Goal: Task Accomplishment & Management: Manage account settings

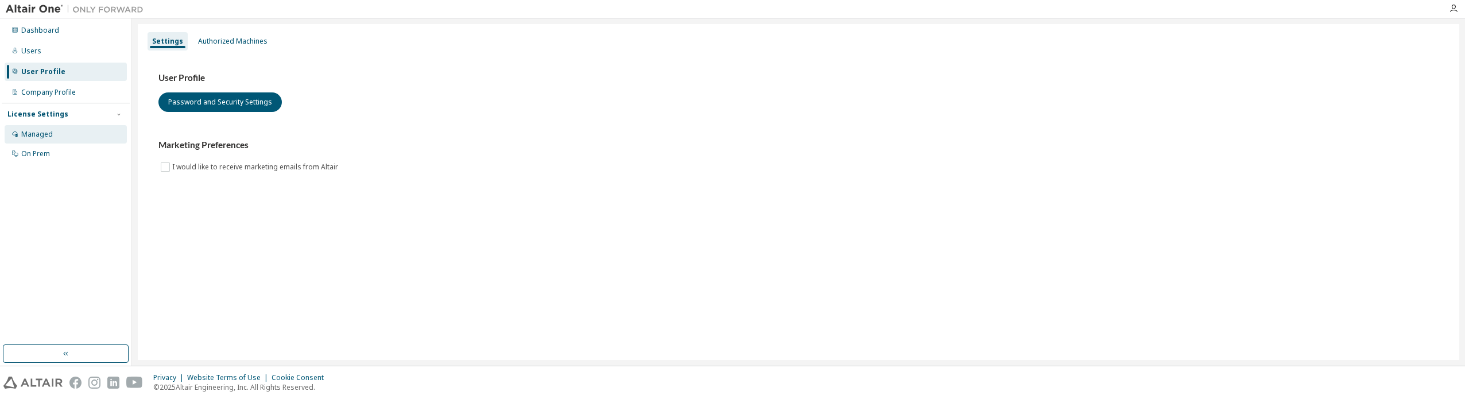
click at [39, 136] on div "Managed" at bounding box center [37, 134] width 32 height 9
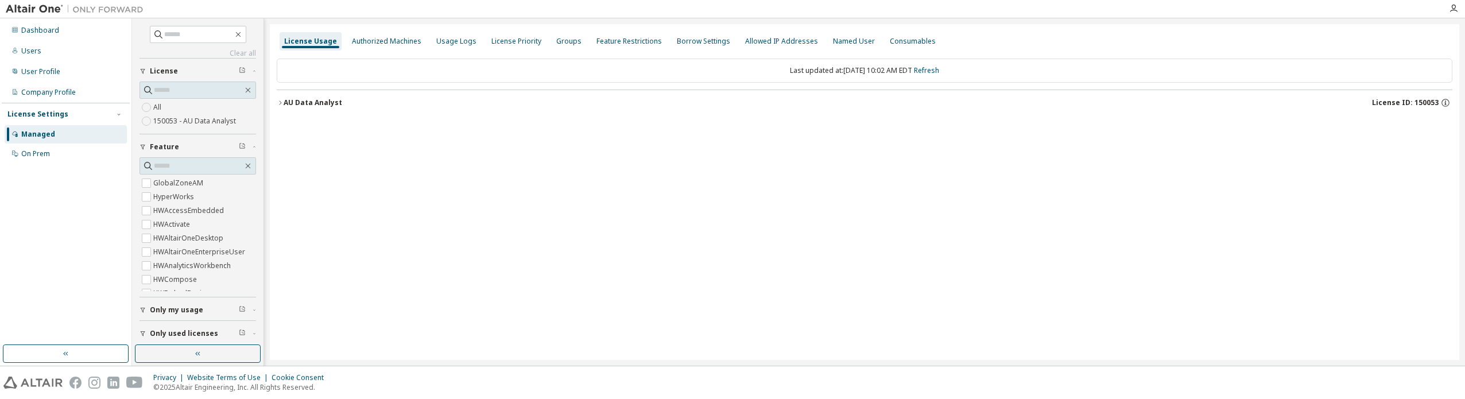
click at [277, 103] on icon "button" at bounding box center [280, 102] width 7 height 7
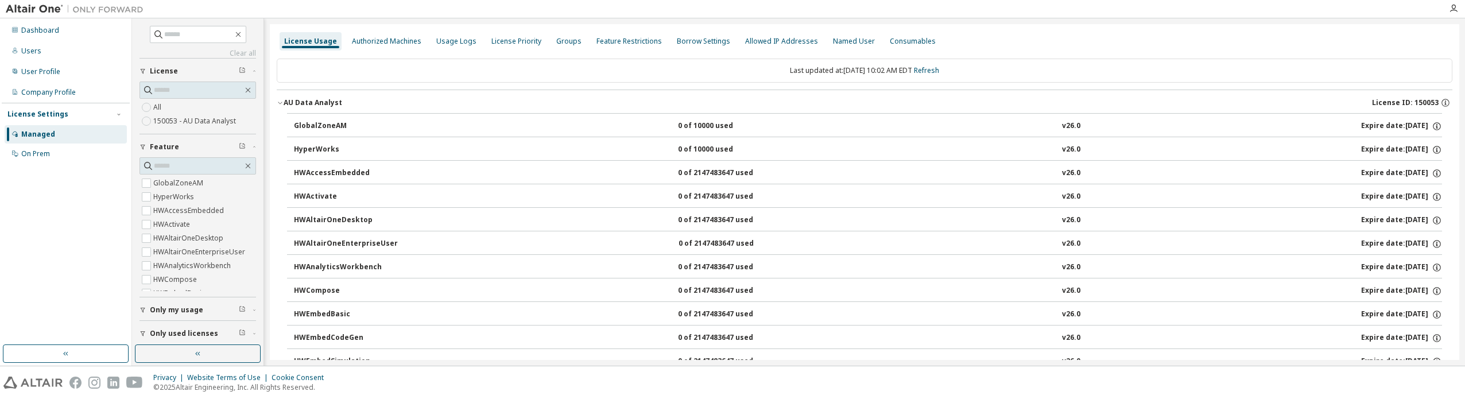
click at [319, 127] on div "GlobalZoneAM" at bounding box center [345, 126] width 103 height 10
click at [930, 72] on link "Refresh" at bounding box center [926, 70] width 25 height 10
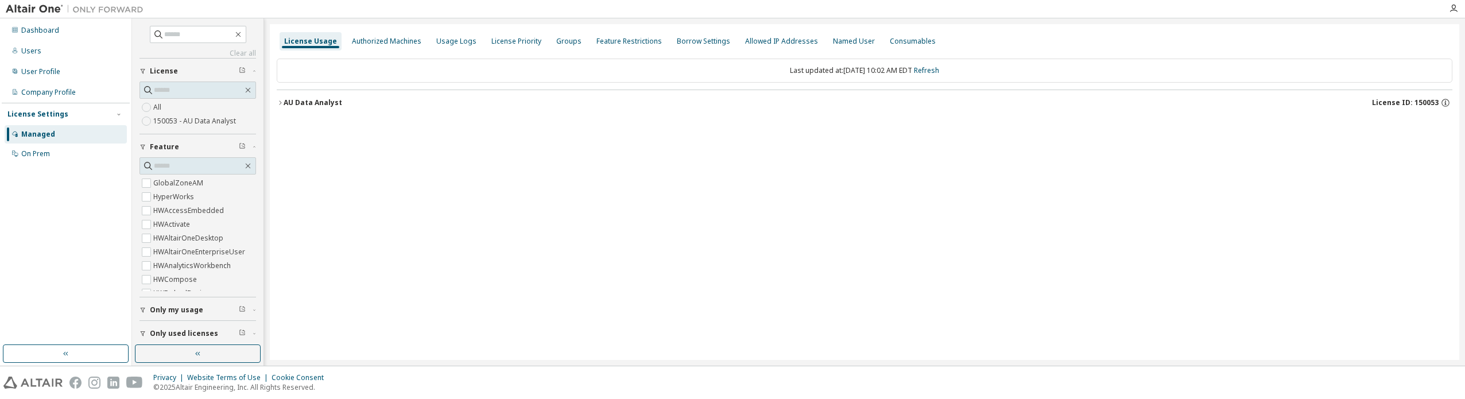
click at [284, 102] on div "AU Data Analyst" at bounding box center [313, 102] width 59 height 9
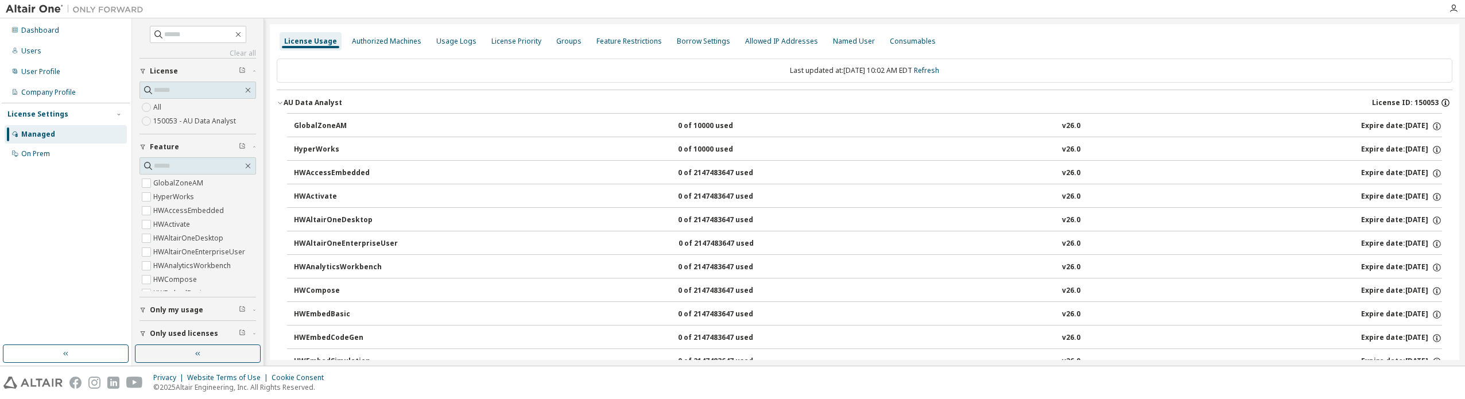
click at [1441, 102] on icon "button" at bounding box center [1445, 103] width 10 height 10
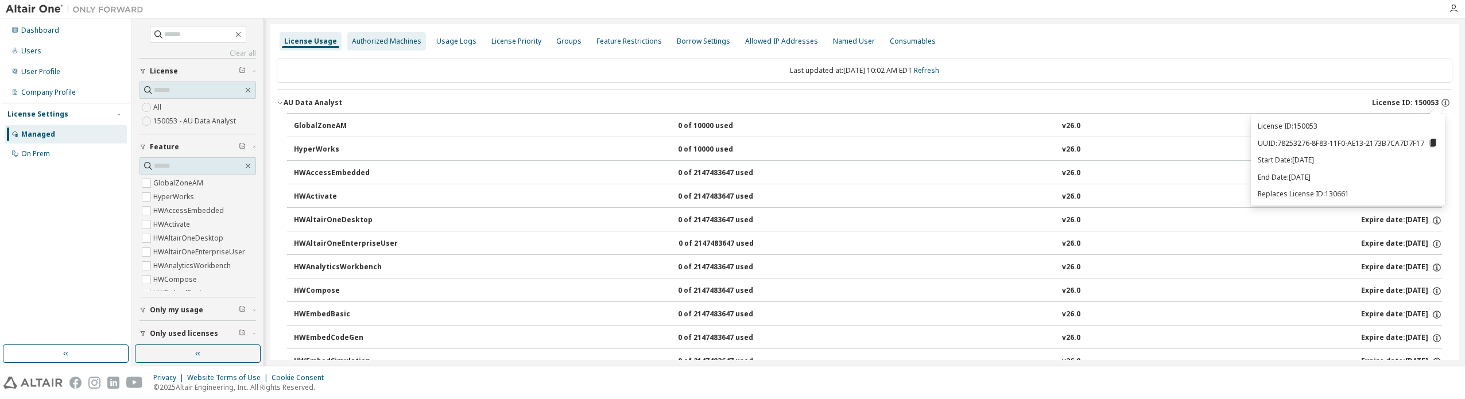
click at [356, 43] on div "Authorized Machines" at bounding box center [386, 41] width 69 height 9
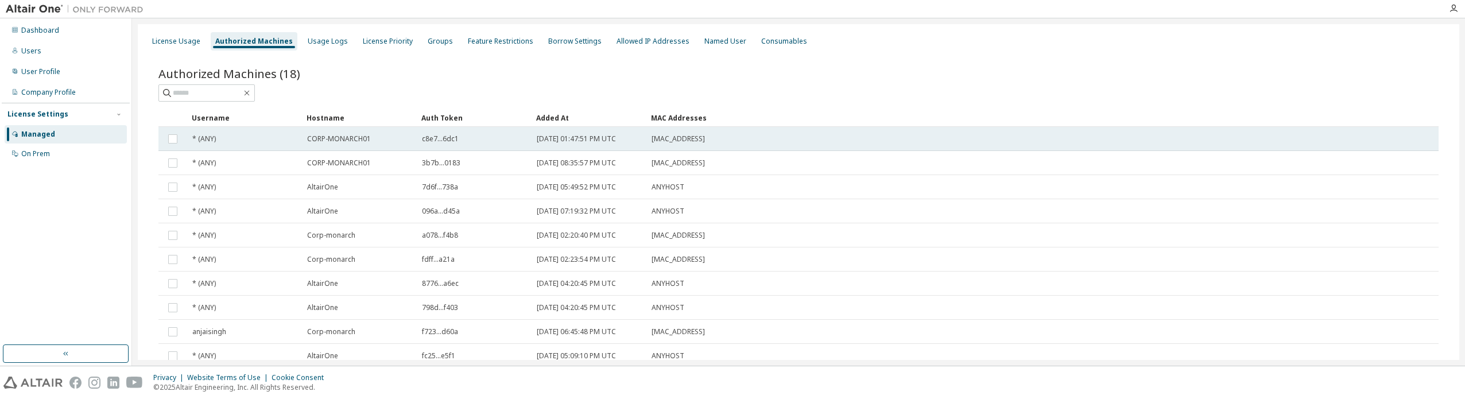
scroll to position [68, 0]
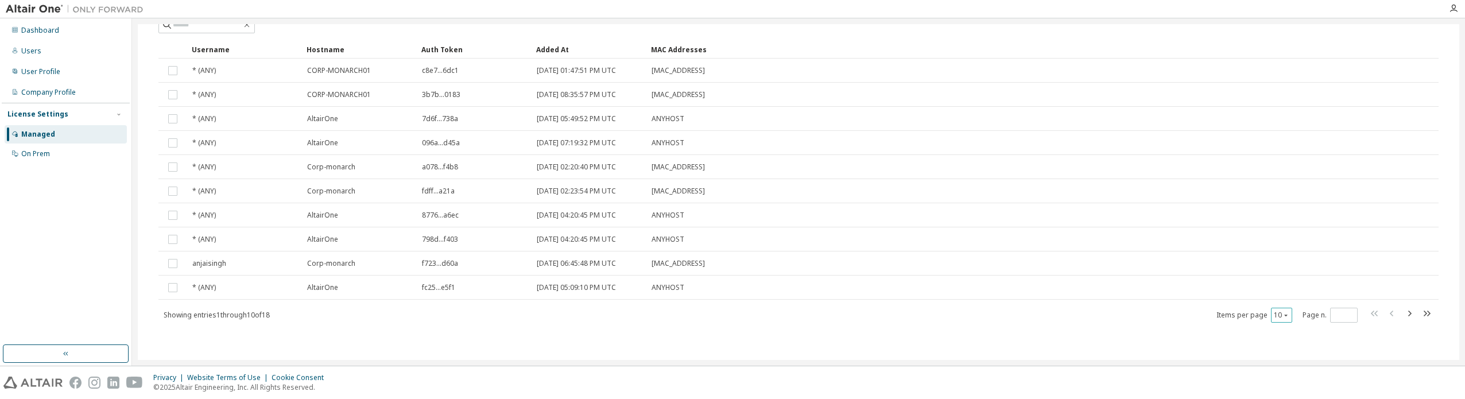
click at [1275, 316] on button "10" at bounding box center [1281, 315] width 15 height 9
click at [1275, 342] on div "20" at bounding box center [1311, 344] width 92 height 14
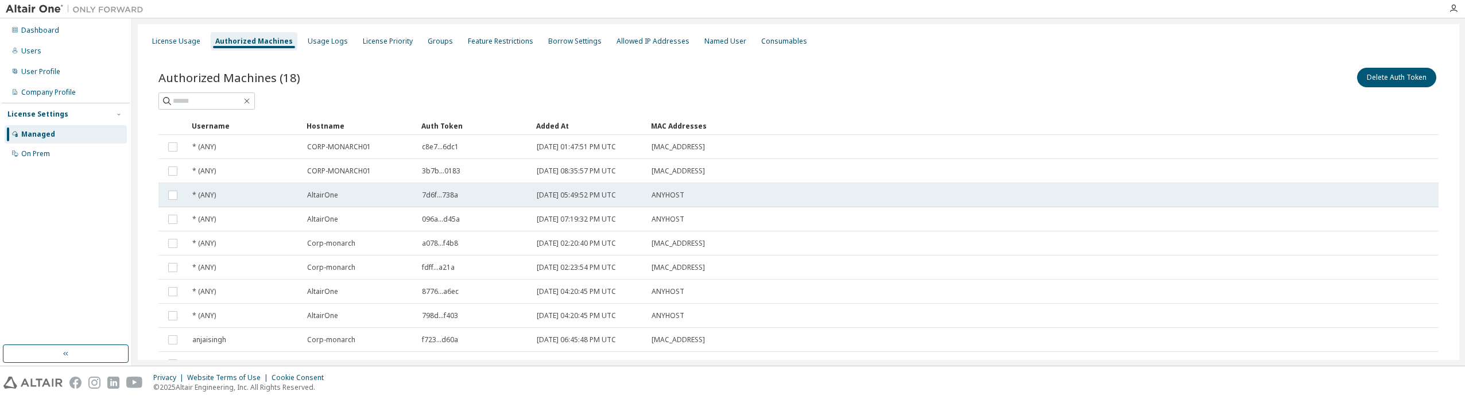
scroll to position [57, 0]
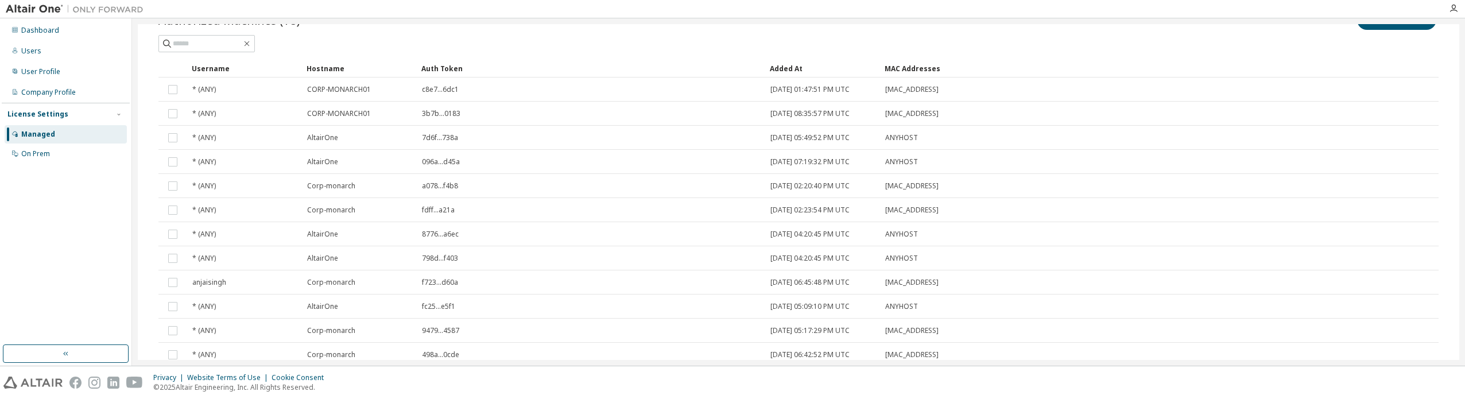
drag, startPoint x: 530, startPoint y: 70, endPoint x: 764, endPoint y: 70, distance: 233.6
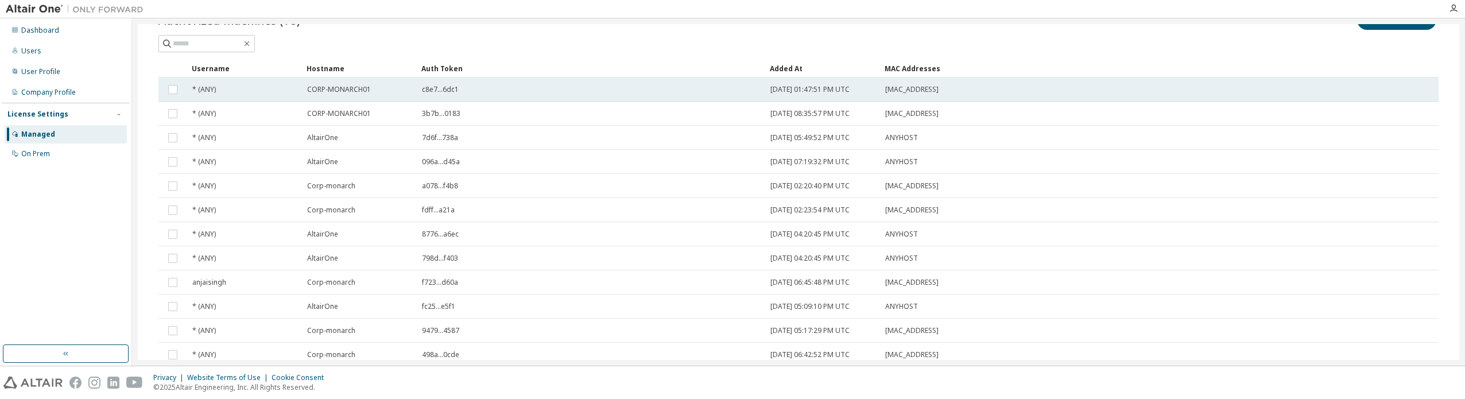
scroll to position [269, 0]
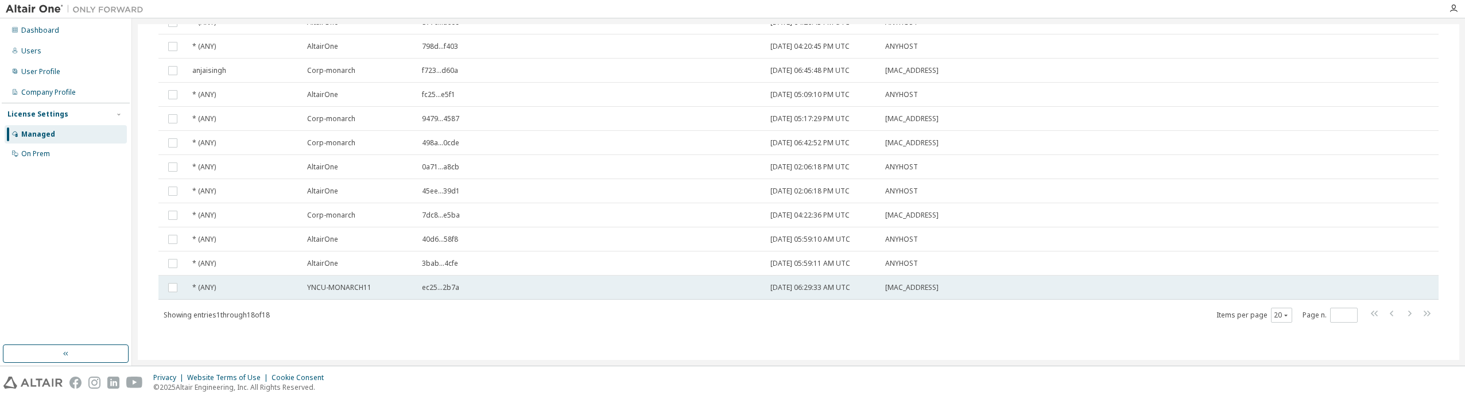
click at [319, 286] on span "YNCU-MONARCH11" at bounding box center [339, 287] width 64 height 9
click at [227, 285] on div "* (ANY)" at bounding box center [244, 287] width 104 height 9
click at [204, 288] on span "* (ANY)" at bounding box center [204, 287] width 24 height 9
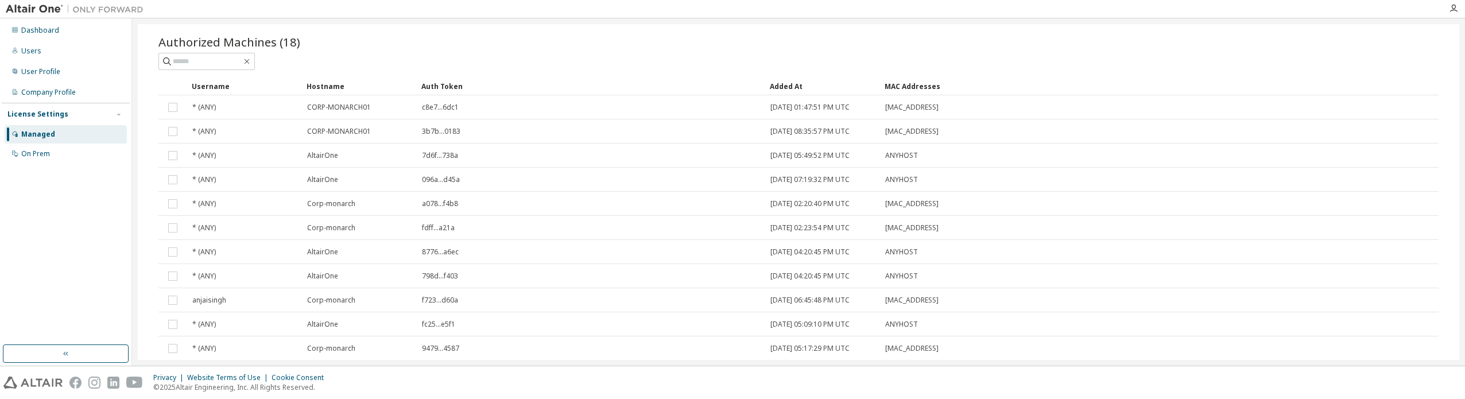
scroll to position [0, 0]
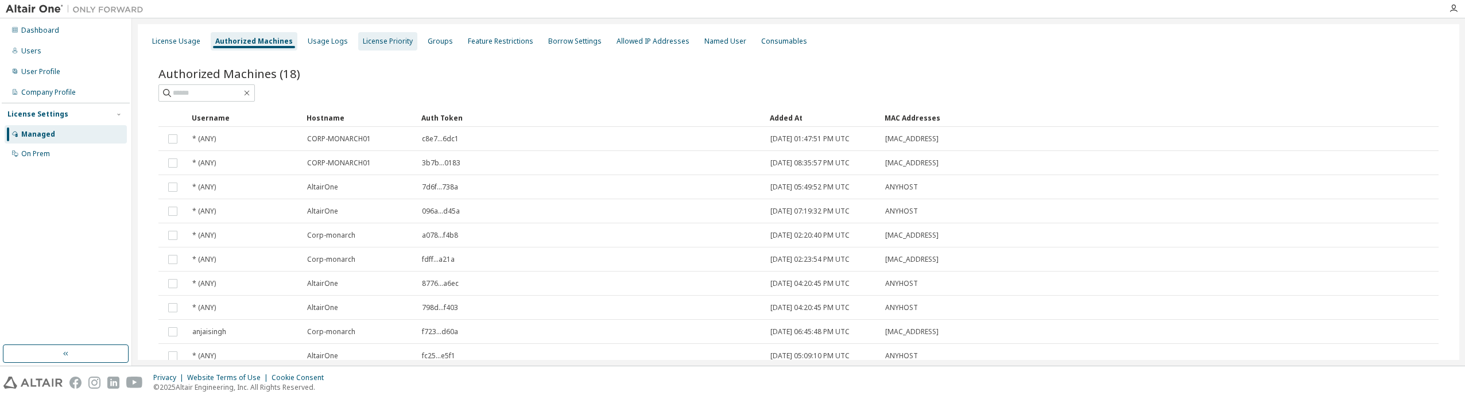
click at [381, 40] on div "License Priority" at bounding box center [388, 41] width 50 height 9
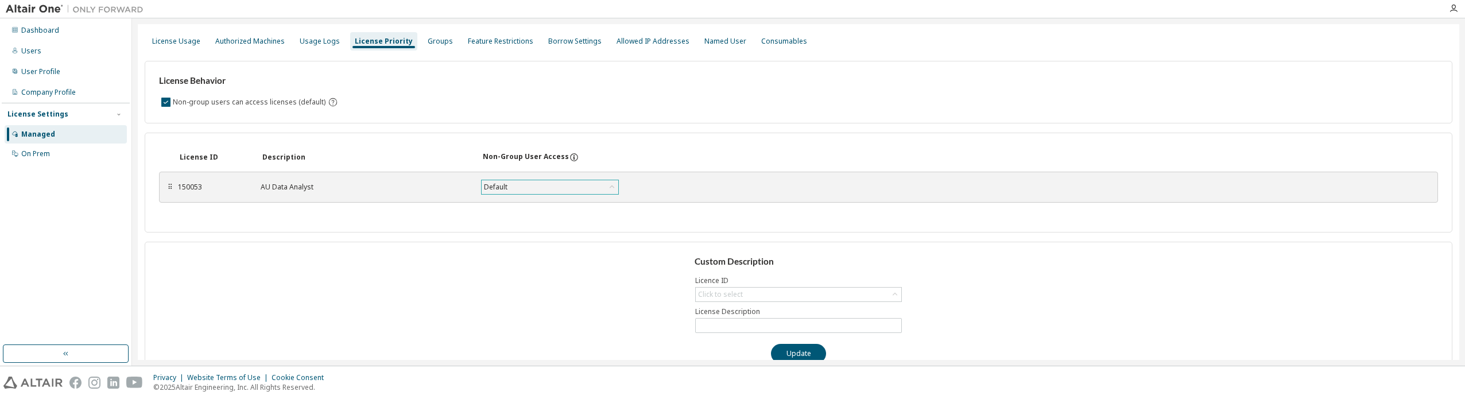
click at [540, 187] on div "Default" at bounding box center [550, 187] width 137 height 14
click at [688, 220] on div "License ID Description Non-Group User Access ⠿ 150053 AU Data Analyst Default D…" at bounding box center [798, 183] width 1307 height 100
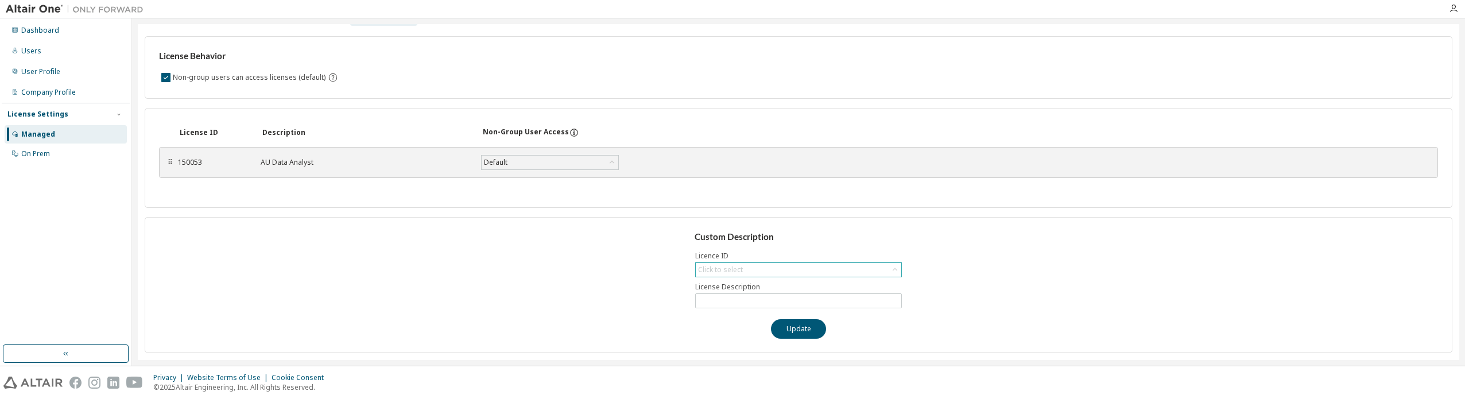
click at [782, 267] on div "Click to select" at bounding box center [798, 270] width 205 height 14
click at [760, 304] on li "150053 - AU Data Analyst" at bounding box center [794, 301] width 203 height 15
type input "**********"
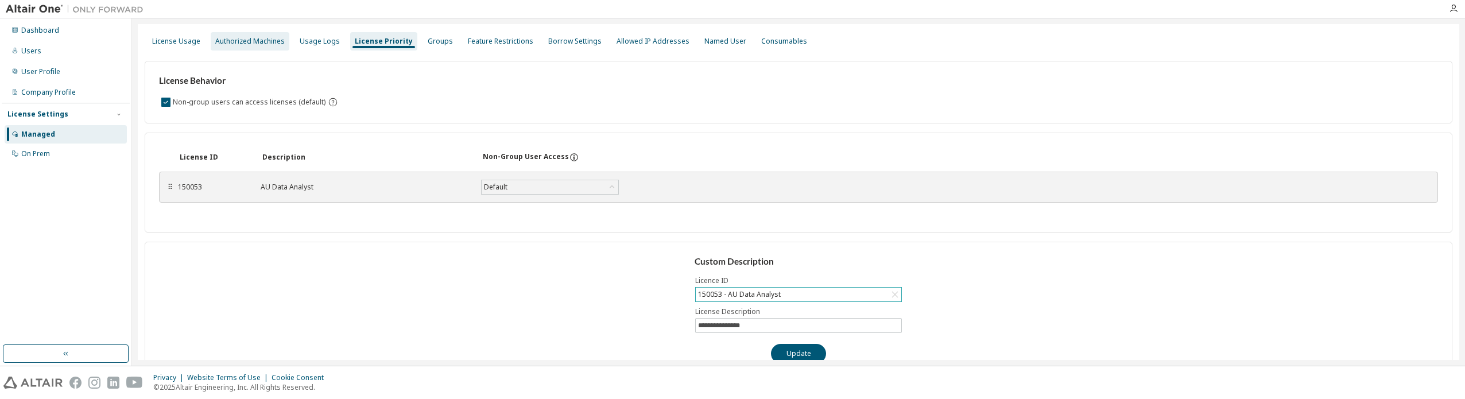
click at [261, 43] on div "Authorized Machines" at bounding box center [249, 41] width 69 height 9
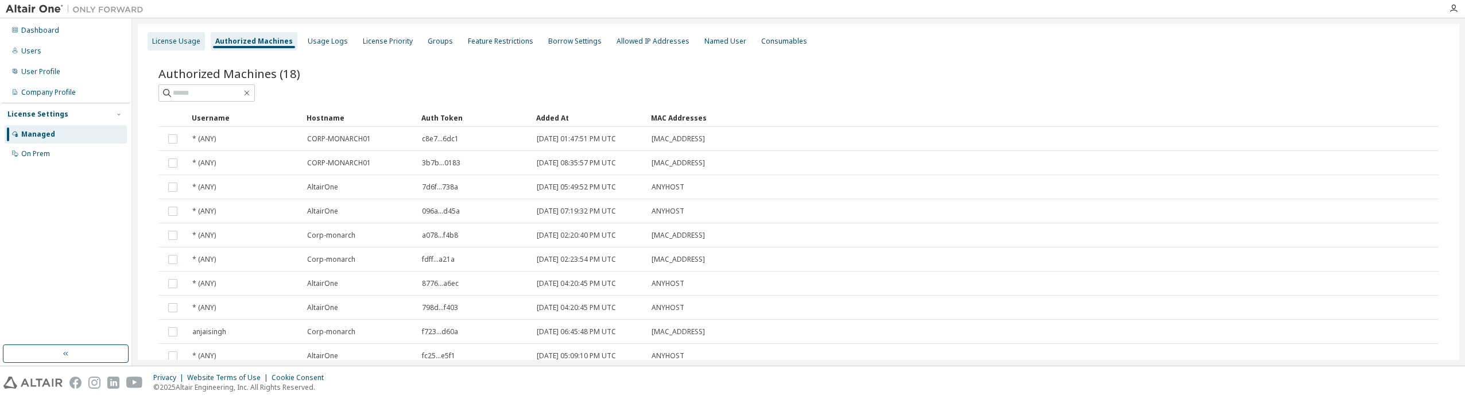
click at [187, 42] on div "License Usage" at bounding box center [176, 41] width 48 height 9
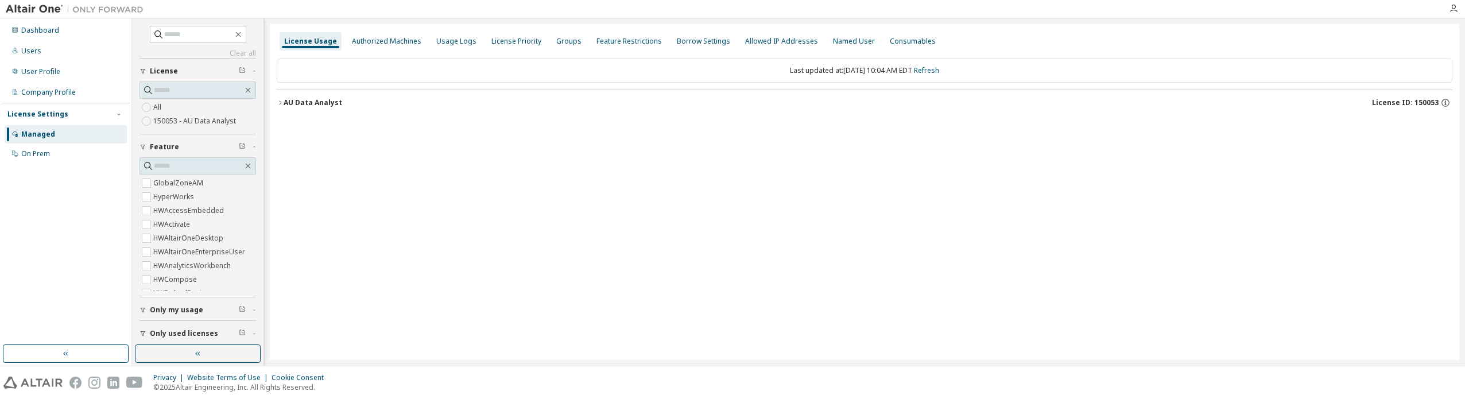
click at [278, 104] on icon "button" at bounding box center [280, 102] width 7 height 7
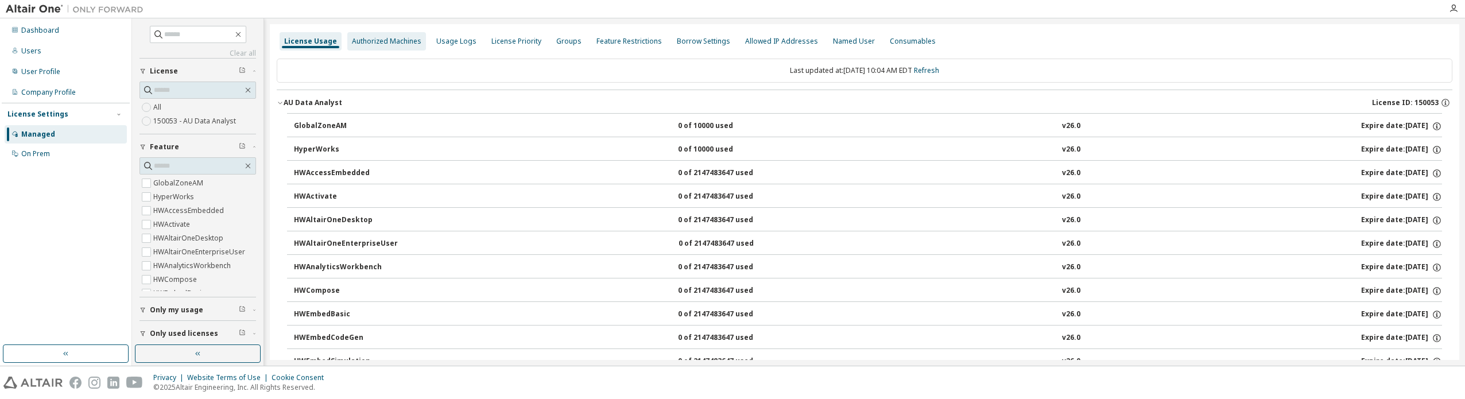
click at [408, 42] on div "Authorized Machines" at bounding box center [386, 41] width 69 height 9
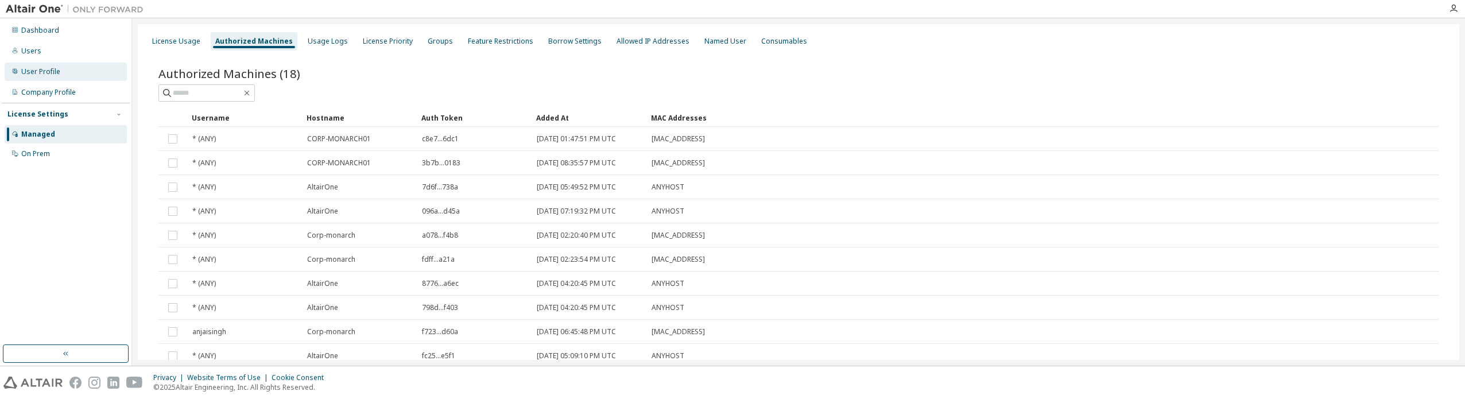
click at [42, 67] on div "User Profile" at bounding box center [40, 71] width 39 height 9
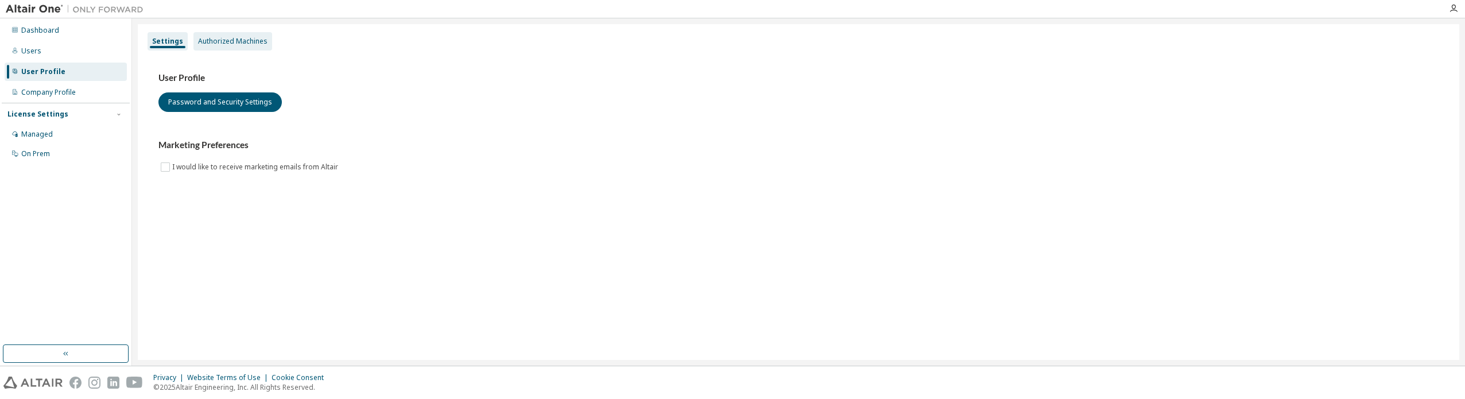
click at [239, 41] on div "Authorized Machines" at bounding box center [232, 41] width 69 height 9
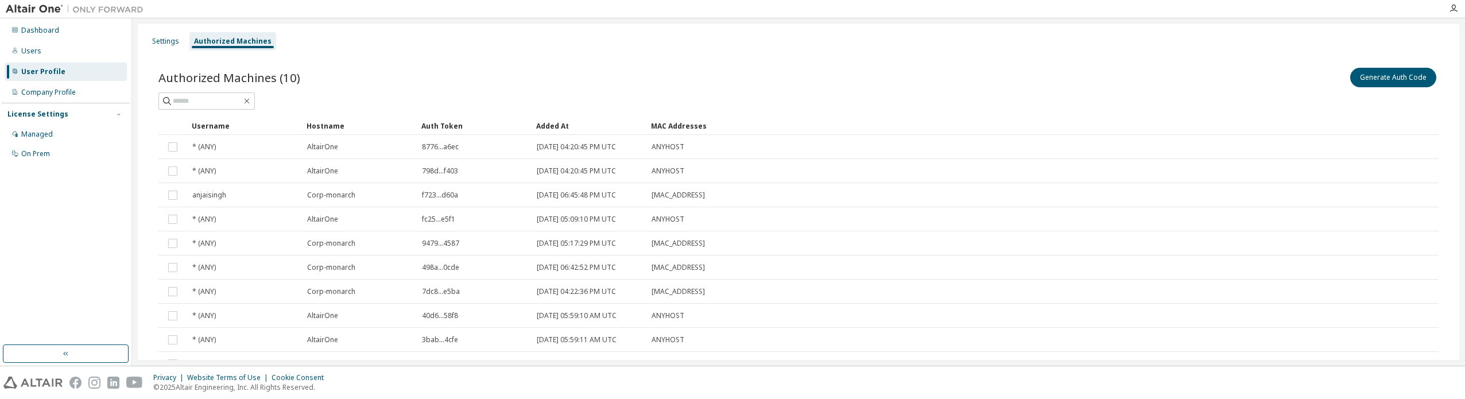
scroll to position [76, 0]
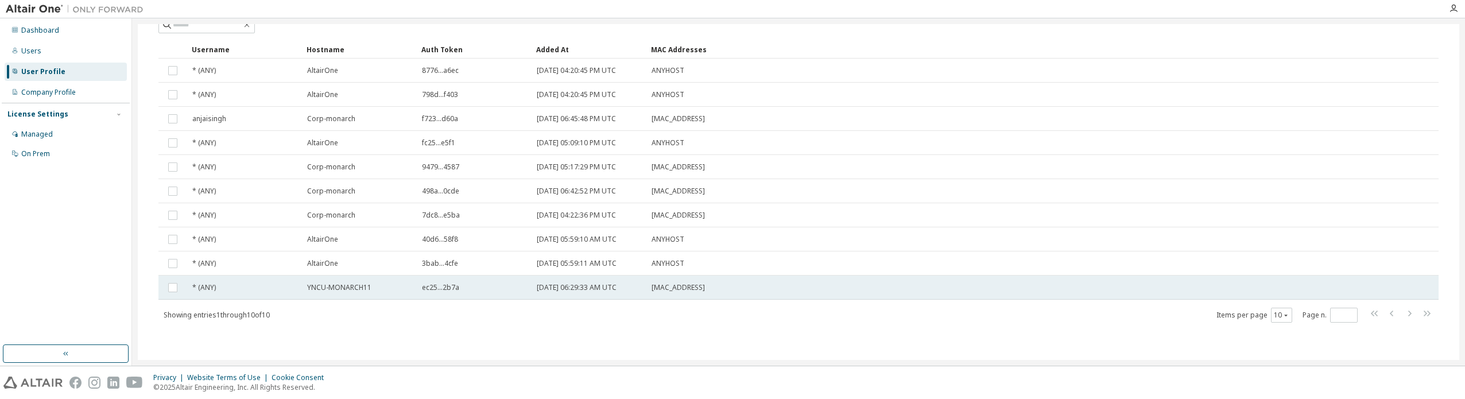
click at [344, 285] on span "YNCU-MONARCH11" at bounding box center [339, 287] width 64 height 9
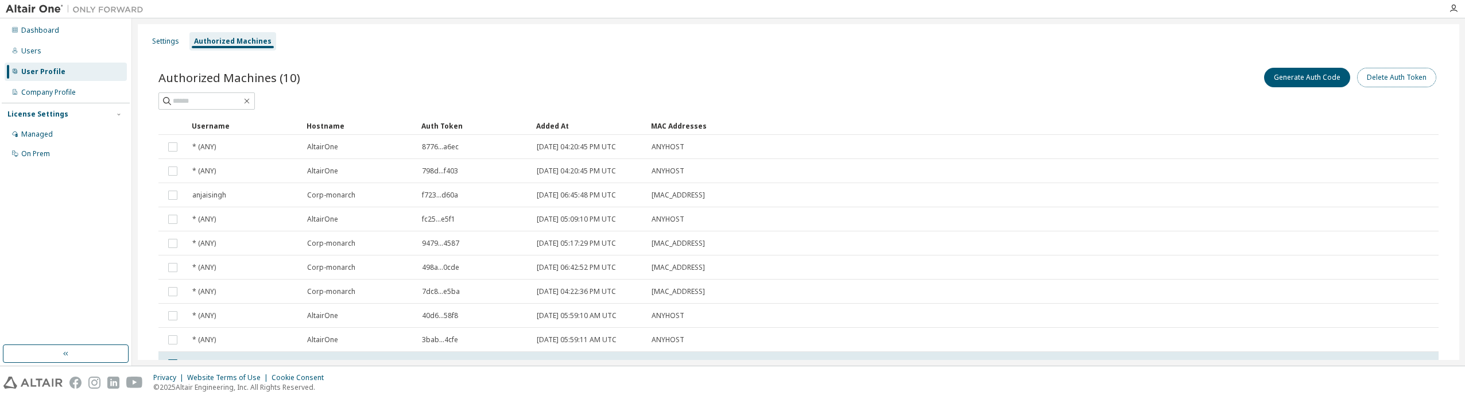
click at [1397, 80] on button "Delete Auth Token" at bounding box center [1396, 78] width 79 height 20
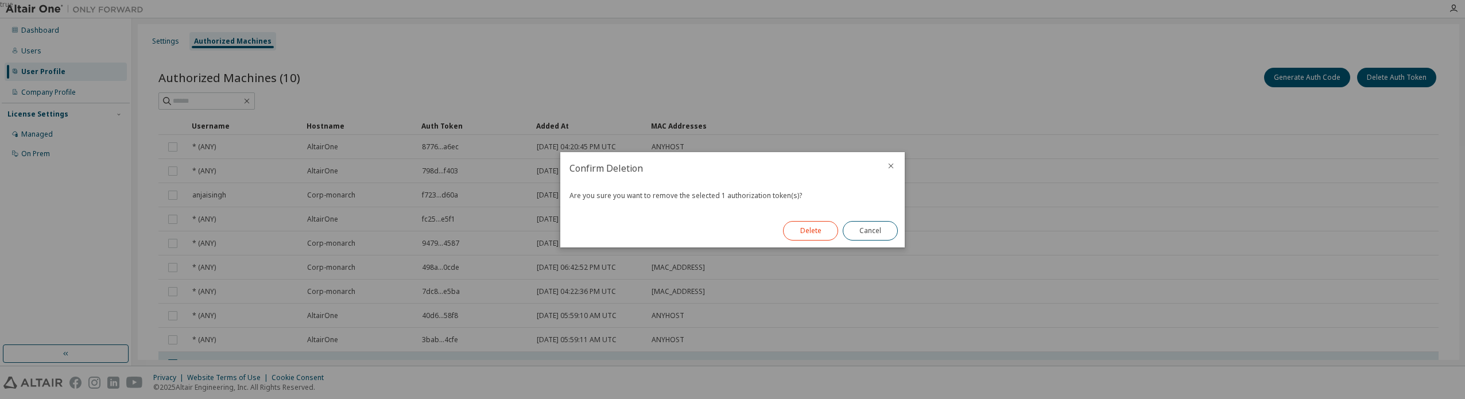
click at [818, 233] on button "Delete" at bounding box center [810, 231] width 55 height 20
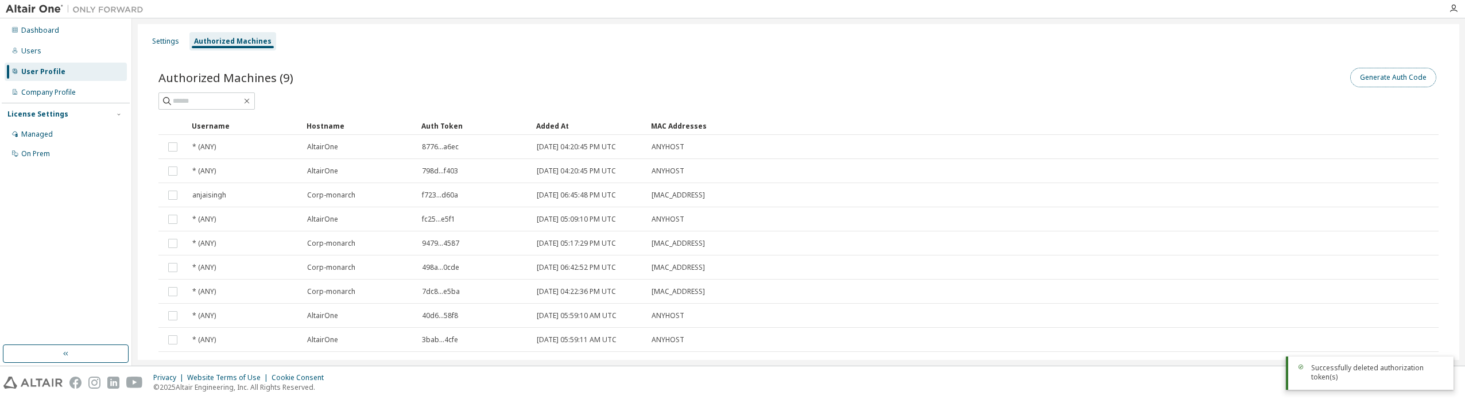
click at [1391, 81] on button "Generate Auth Code" at bounding box center [1393, 78] width 86 height 20
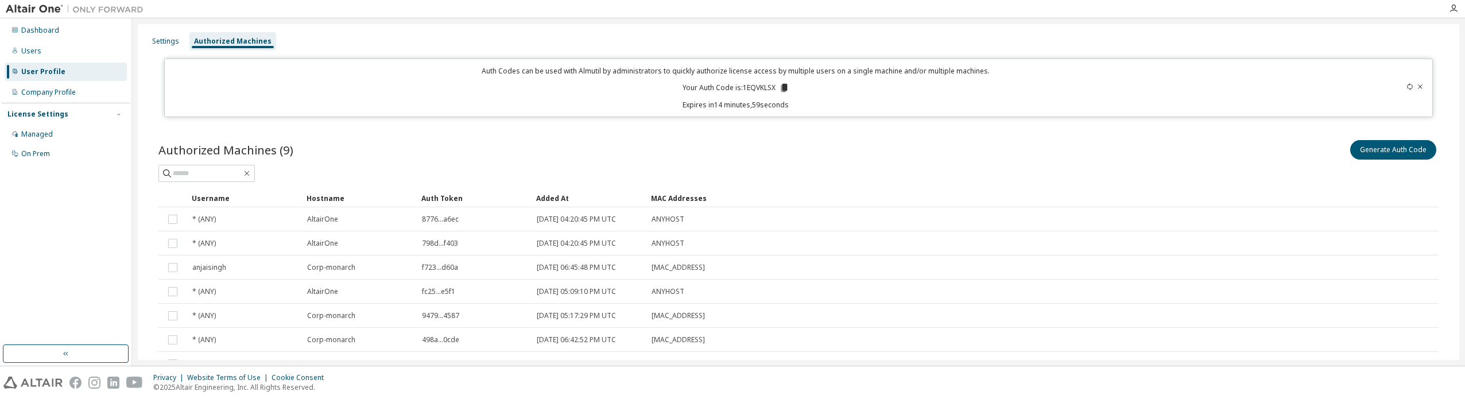
click at [779, 87] on icon at bounding box center [784, 88] width 10 height 10
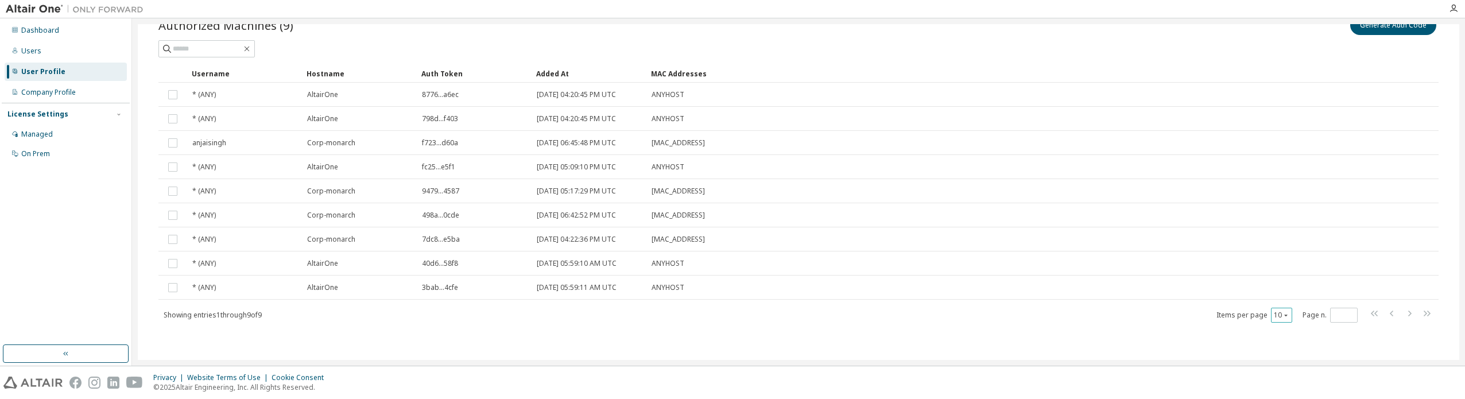
click at [1274, 316] on button "10" at bounding box center [1281, 315] width 15 height 9
click at [1276, 346] on div "20" at bounding box center [1311, 344] width 92 height 14
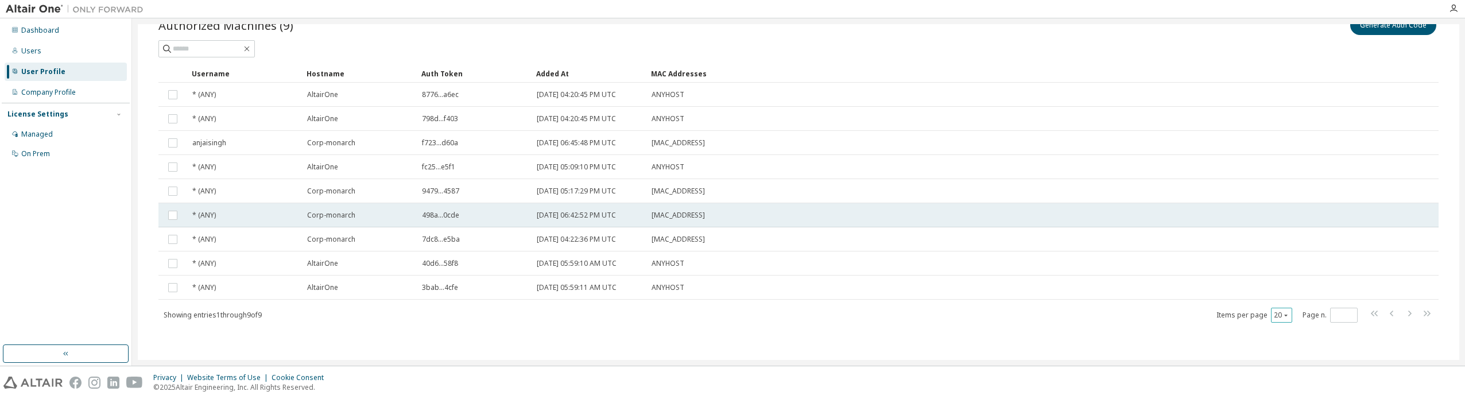
scroll to position [0, 0]
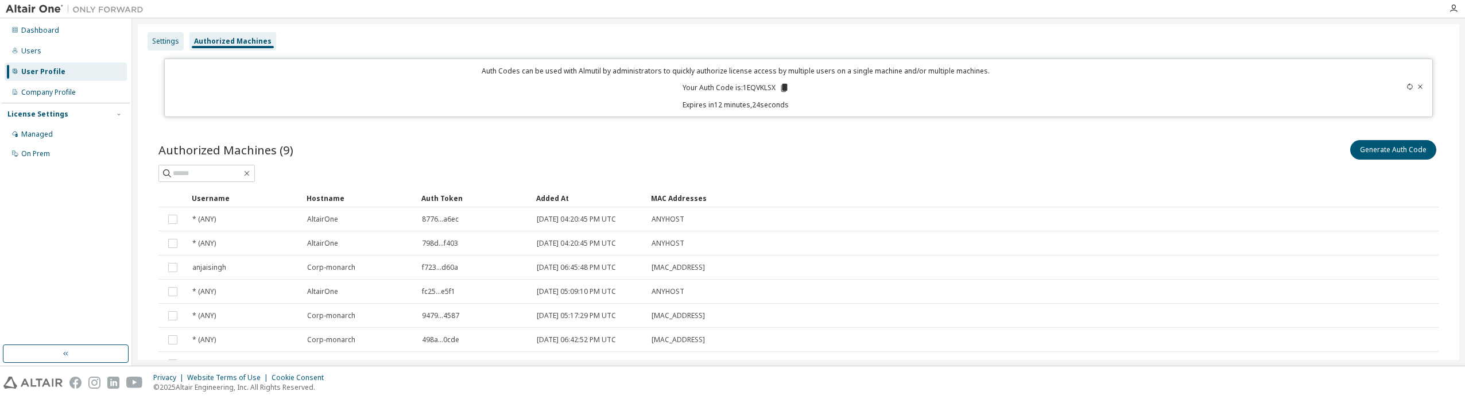
click at [166, 41] on div "Settings" at bounding box center [165, 41] width 27 height 9
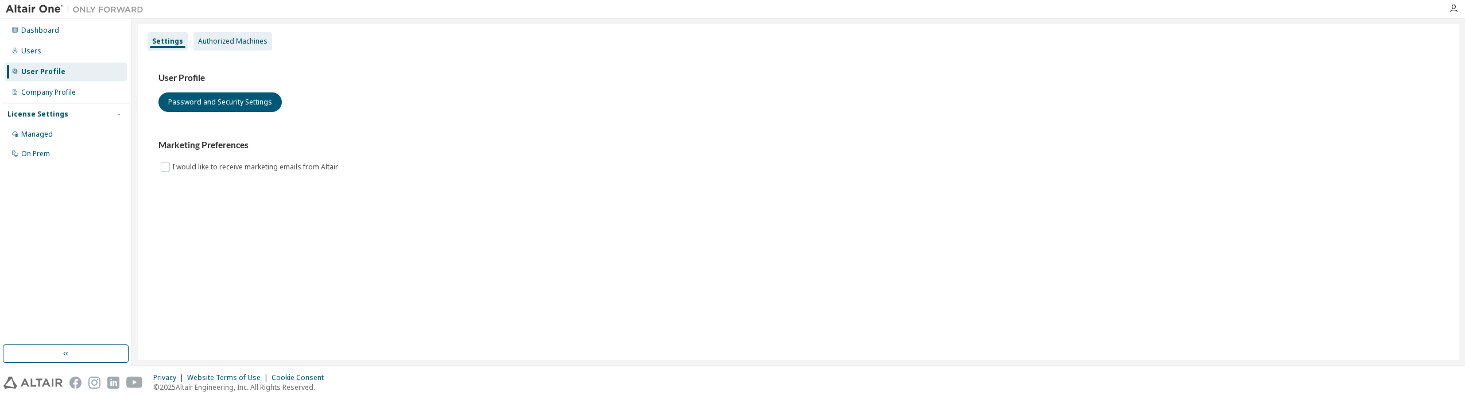
click at [218, 39] on div "Authorized Machines" at bounding box center [232, 41] width 69 height 9
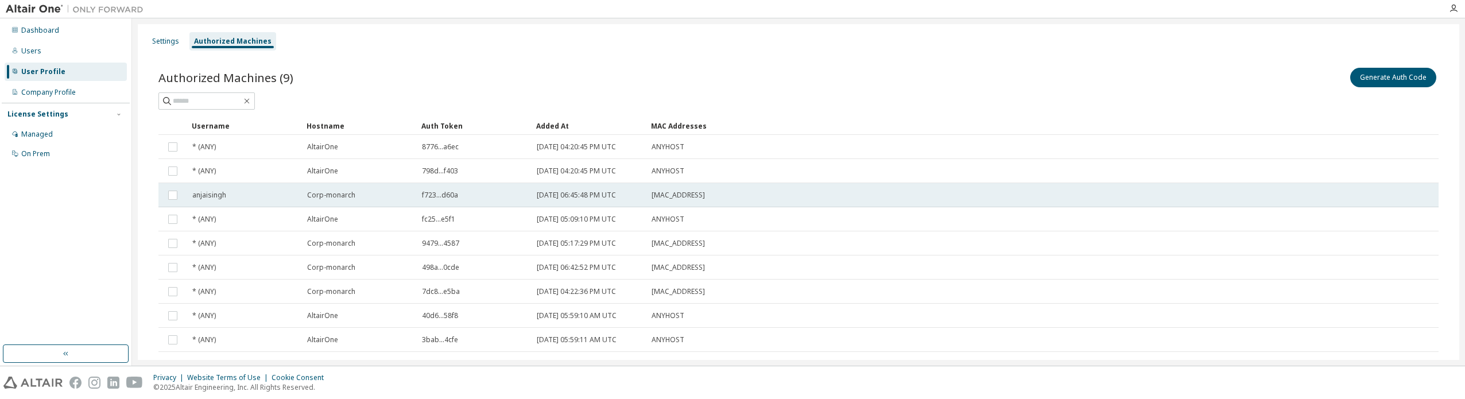
scroll to position [52, 0]
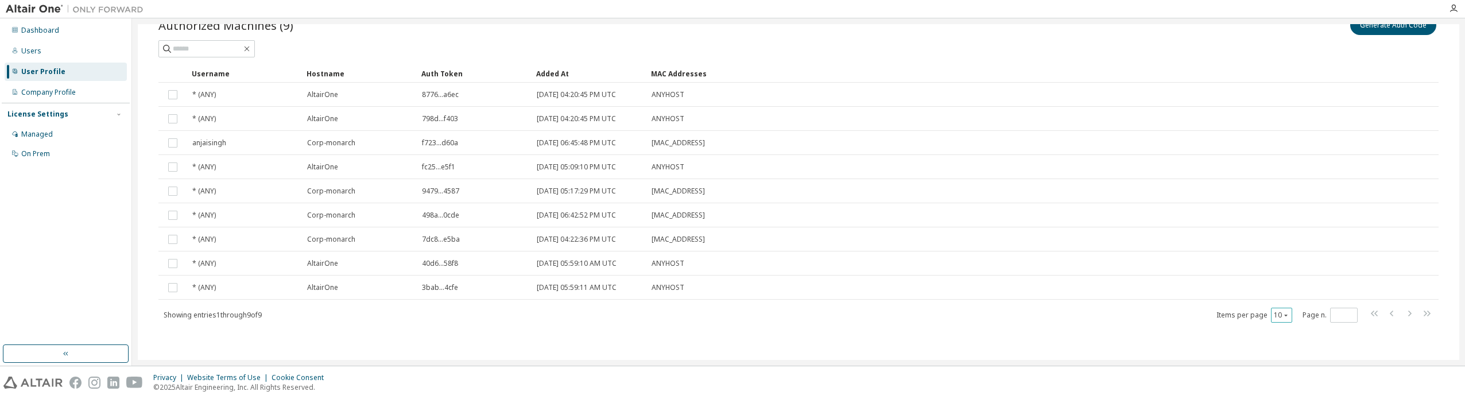
click at [1281, 311] on button "10" at bounding box center [1281, 315] width 15 height 9
click at [1282, 344] on div "20" at bounding box center [1311, 344] width 92 height 14
click at [936, 335] on div "Authorized Machines (9) Generate Auth Code Clear Load Save Save As Field Operat…" at bounding box center [798, 176] width 1307 height 354
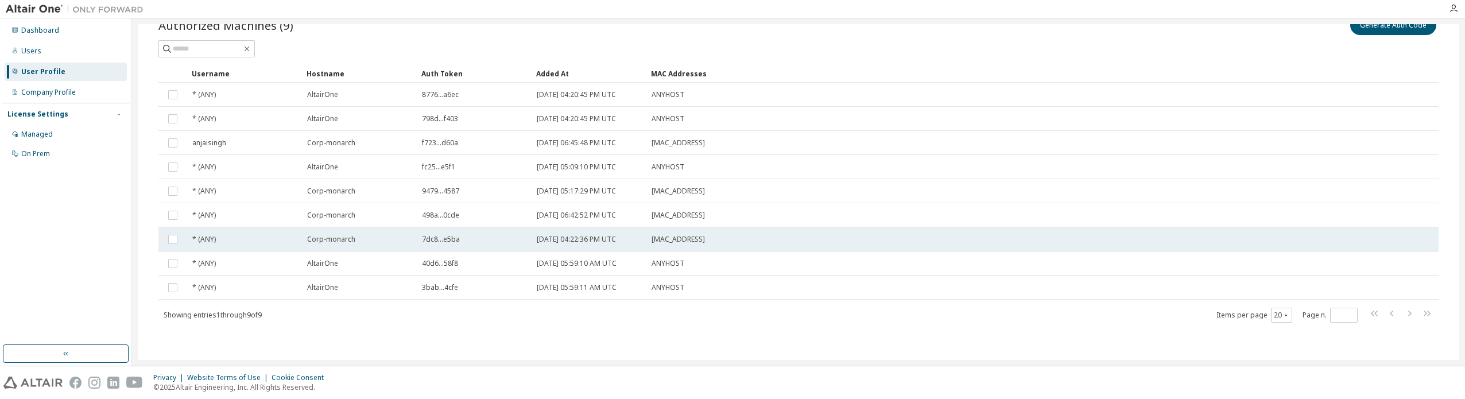
scroll to position [0, 0]
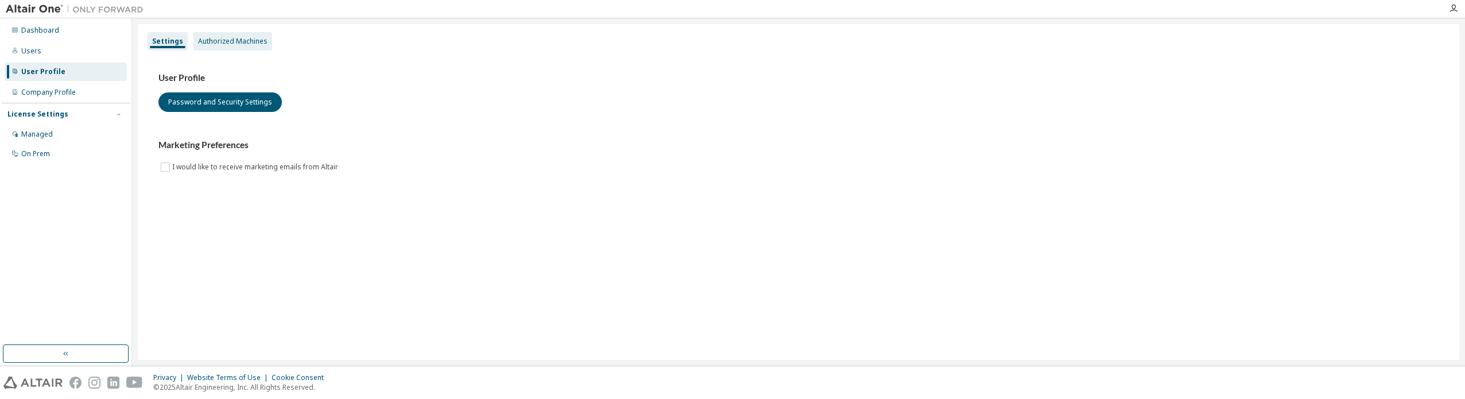
click at [231, 38] on div "Authorized Machines" at bounding box center [232, 41] width 69 height 9
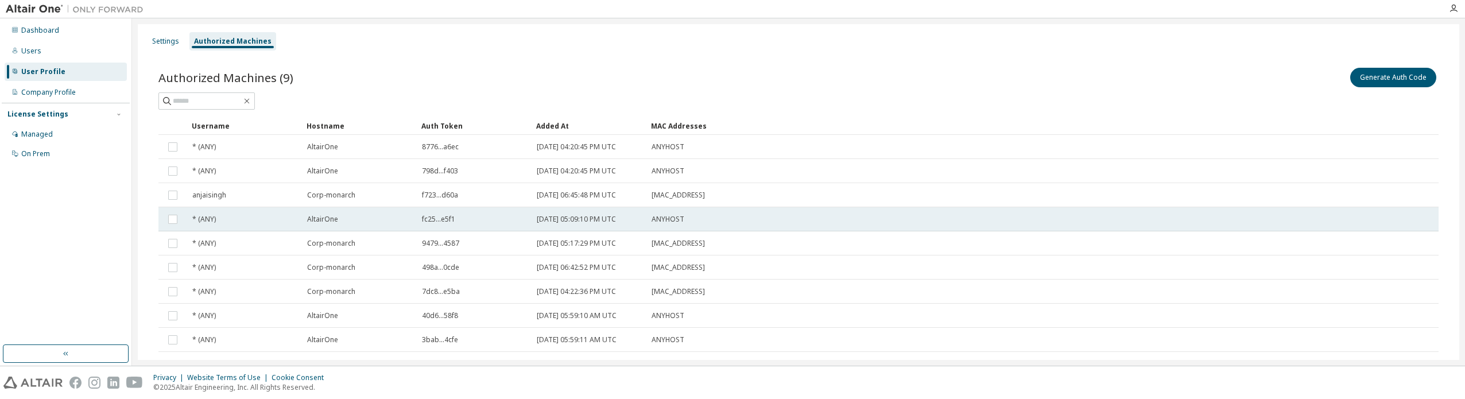
scroll to position [52, 0]
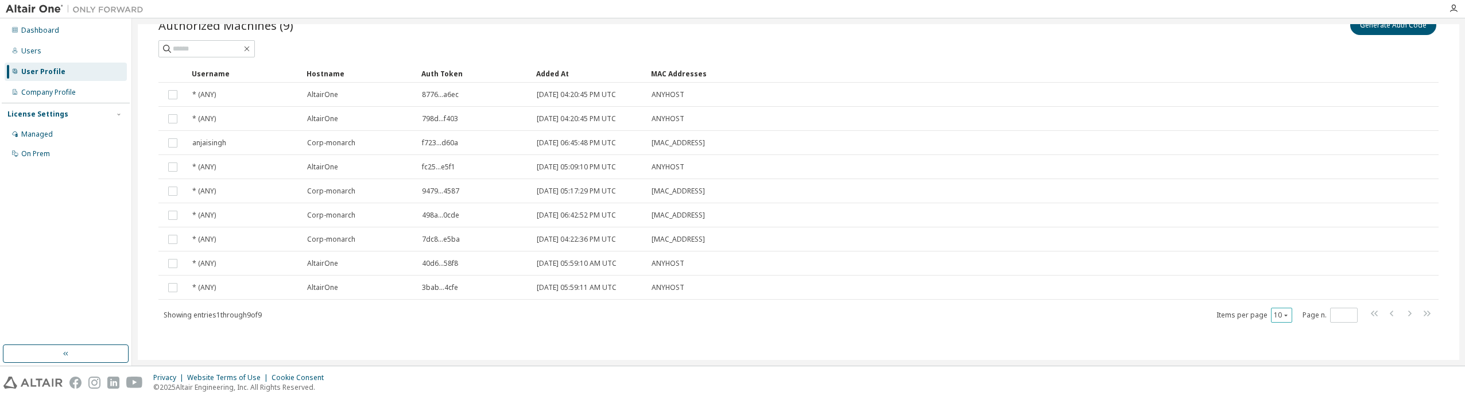
click at [1274, 316] on button "10" at bounding box center [1281, 315] width 15 height 9
click at [1273, 342] on div "20" at bounding box center [1311, 344] width 92 height 14
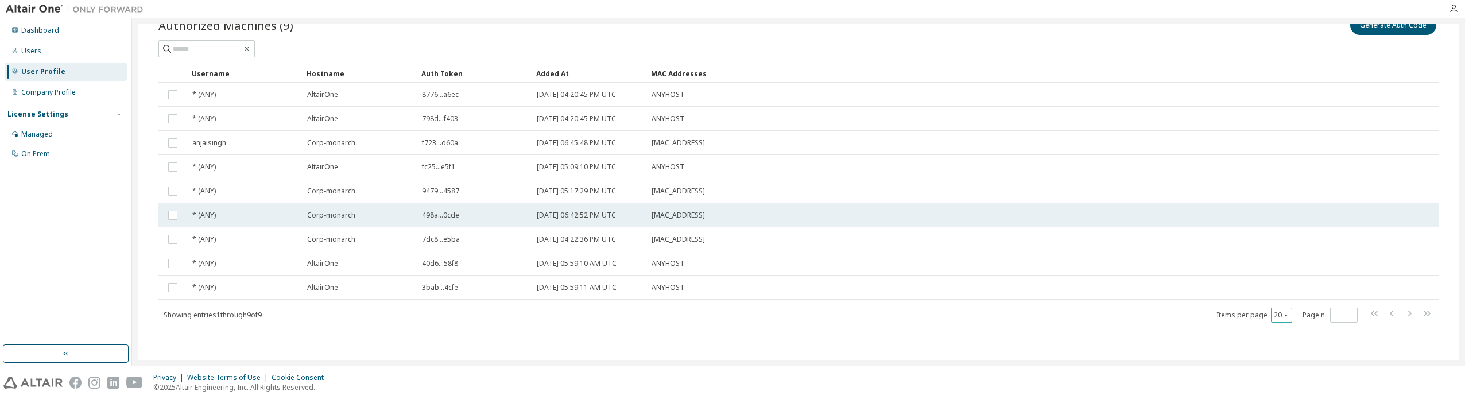
scroll to position [0, 0]
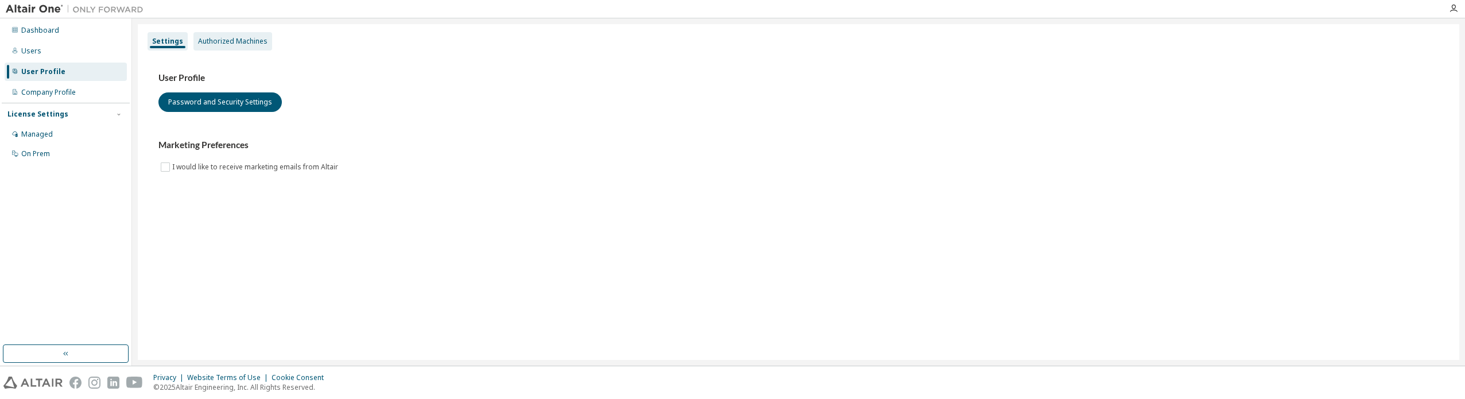
click at [237, 42] on div "Authorized Machines" at bounding box center [232, 41] width 69 height 9
click at [222, 34] on div "Authorized Machines" at bounding box center [232, 41] width 79 height 18
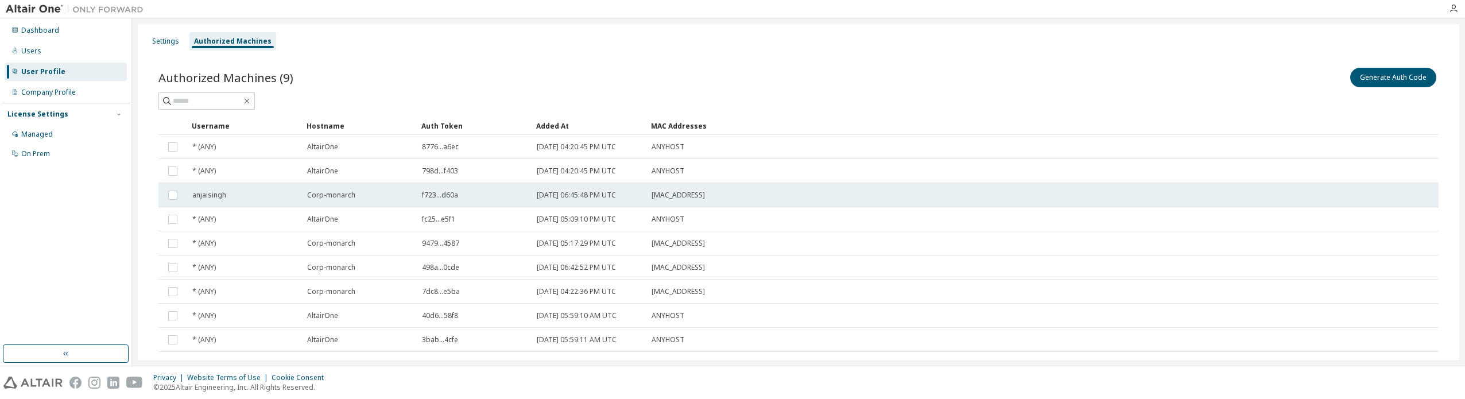
scroll to position [52, 0]
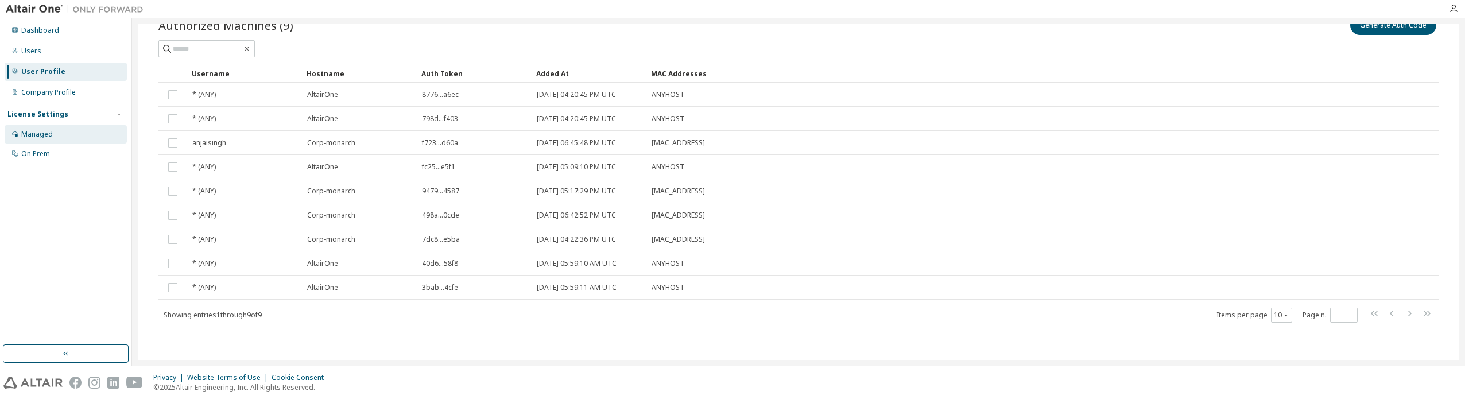
click at [52, 134] on div "Managed" at bounding box center [37, 134] width 32 height 9
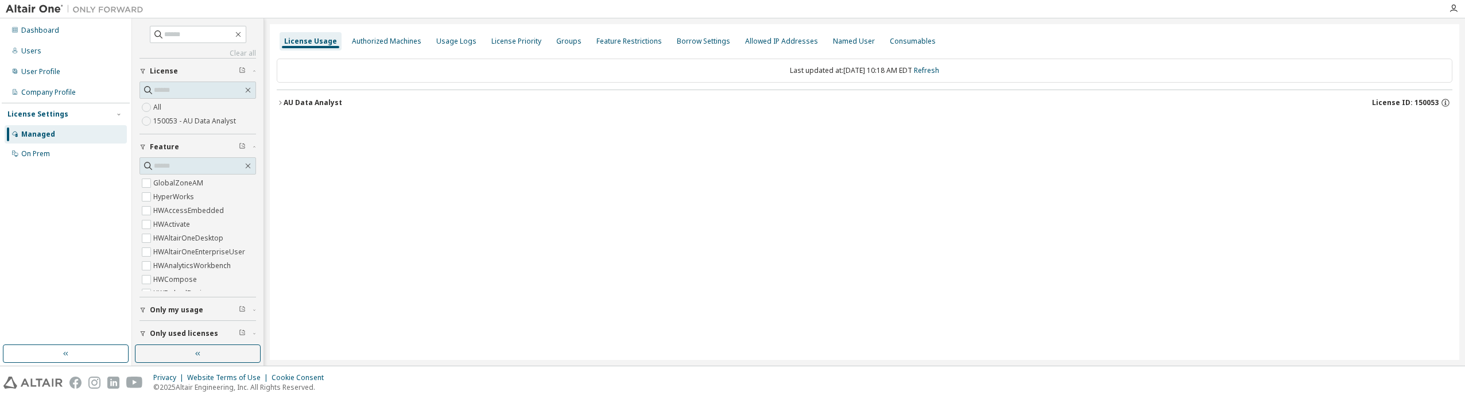
click at [282, 100] on icon "button" at bounding box center [280, 102] width 7 height 7
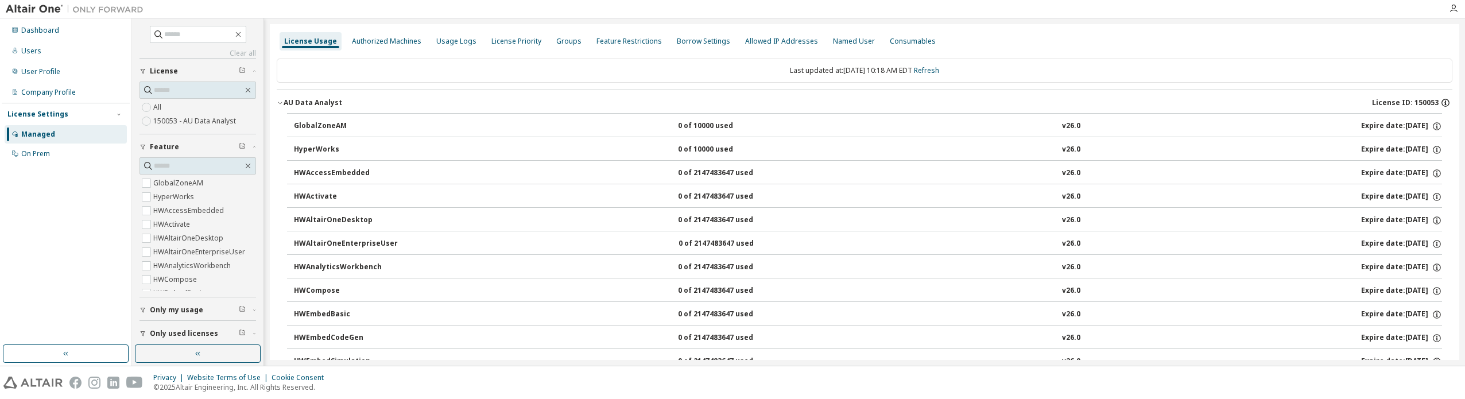
click at [1440, 102] on icon "button" at bounding box center [1445, 103] width 10 height 10
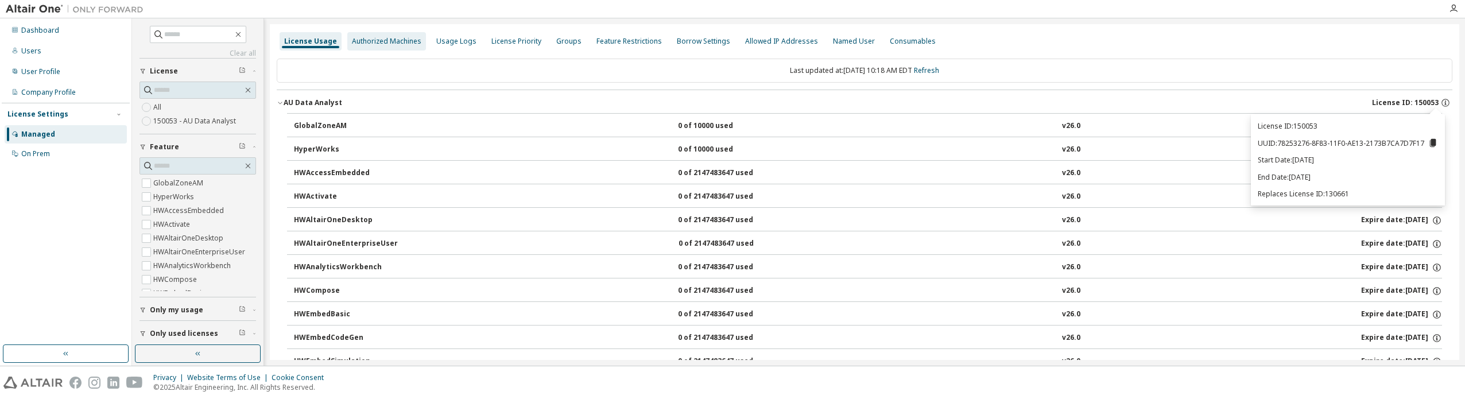
click at [390, 38] on div "Authorized Machines" at bounding box center [386, 41] width 69 height 9
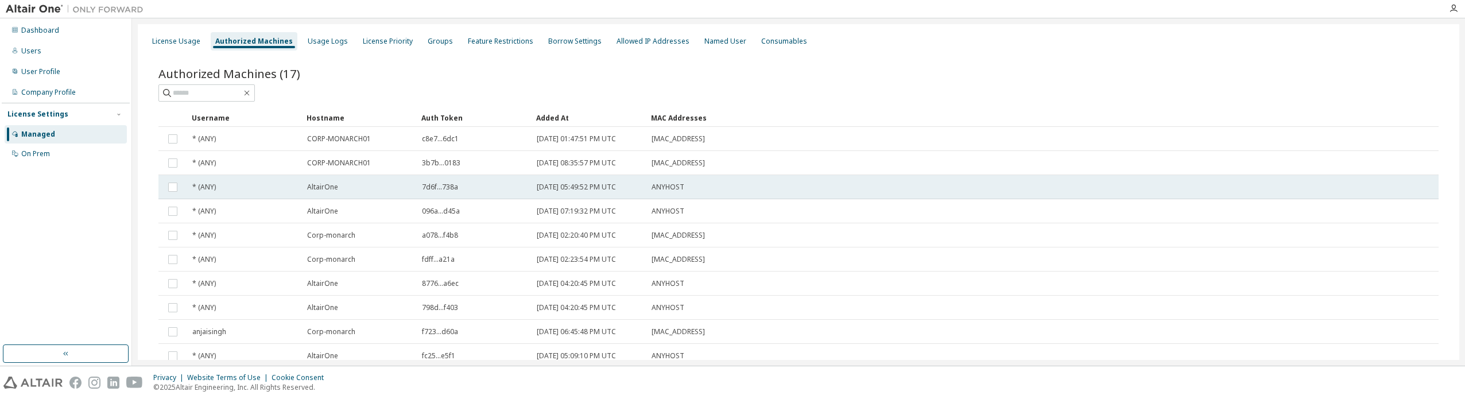
scroll to position [68, 0]
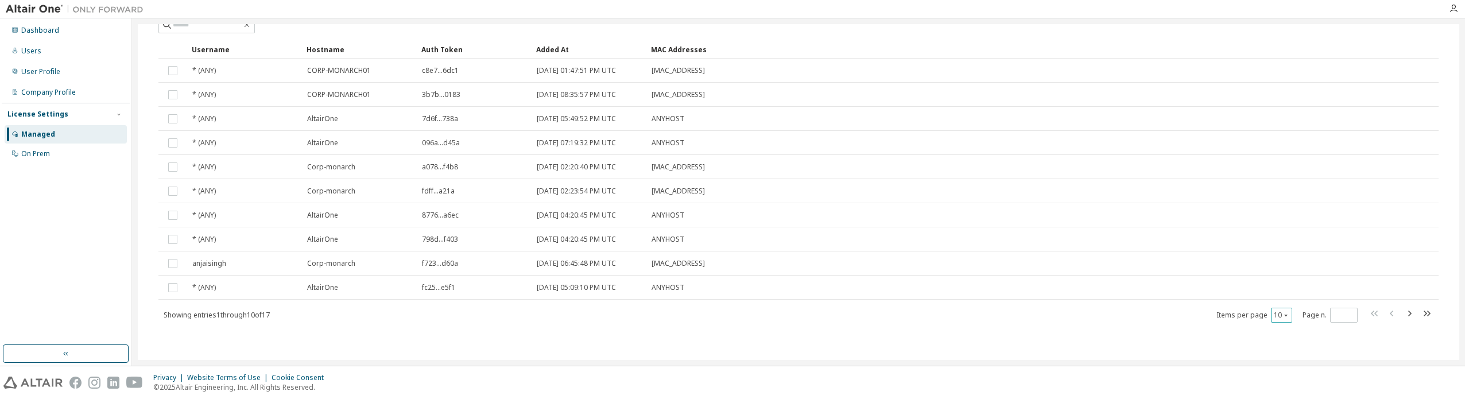
click at [1282, 316] on icon "button" at bounding box center [1285, 315] width 7 height 7
click at [1275, 341] on div "20" at bounding box center [1311, 344] width 92 height 14
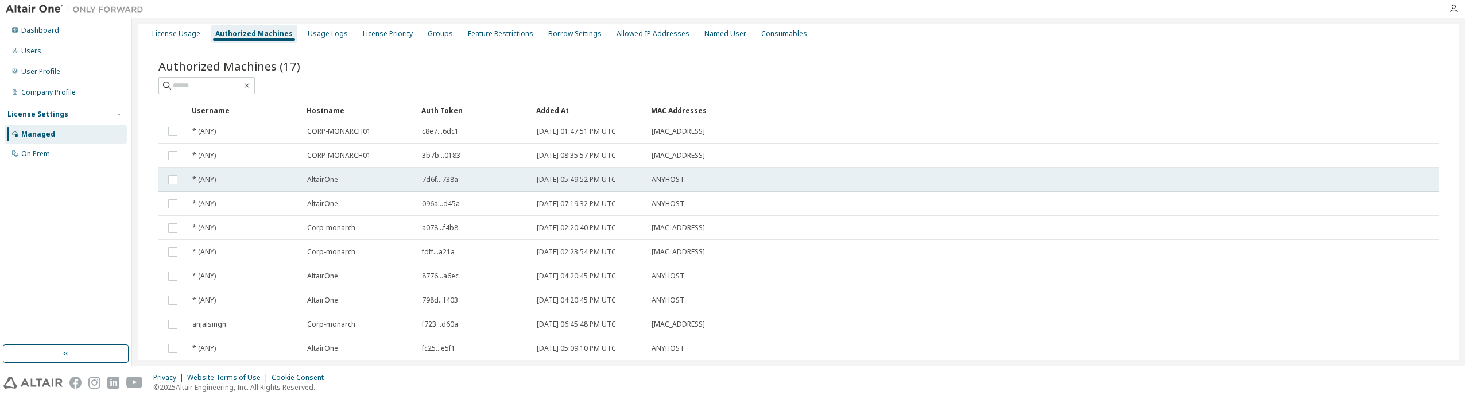
scroll to position [0, 0]
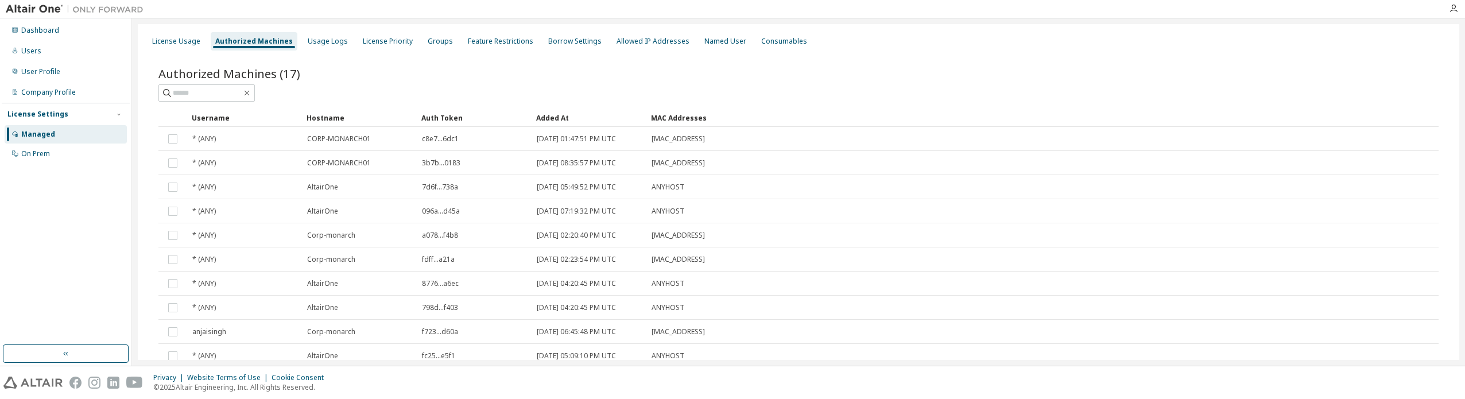
click at [261, 37] on div "Authorized Machines" at bounding box center [253, 41] width 77 height 9
click at [156, 38] on div "License Usage" at bounding box center [176, 41] width 48 height 9
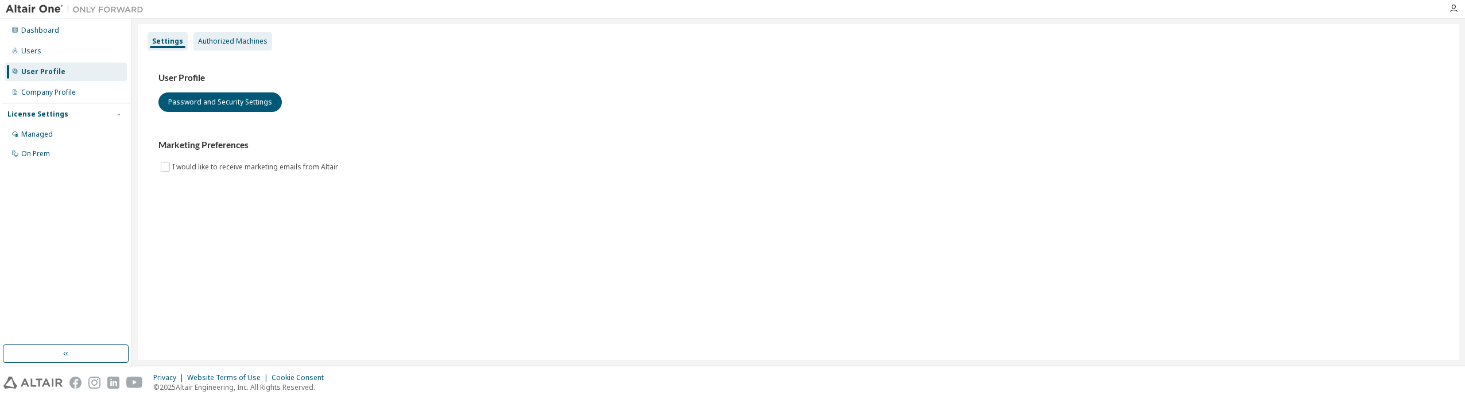
click at [236, 40] on div "Authorized Machines" at bounding box center [232, 41] width 69 height 9
click at [246, 42] on div "Authorized Machines" at bounding box center [232, 41] width 69 height 9
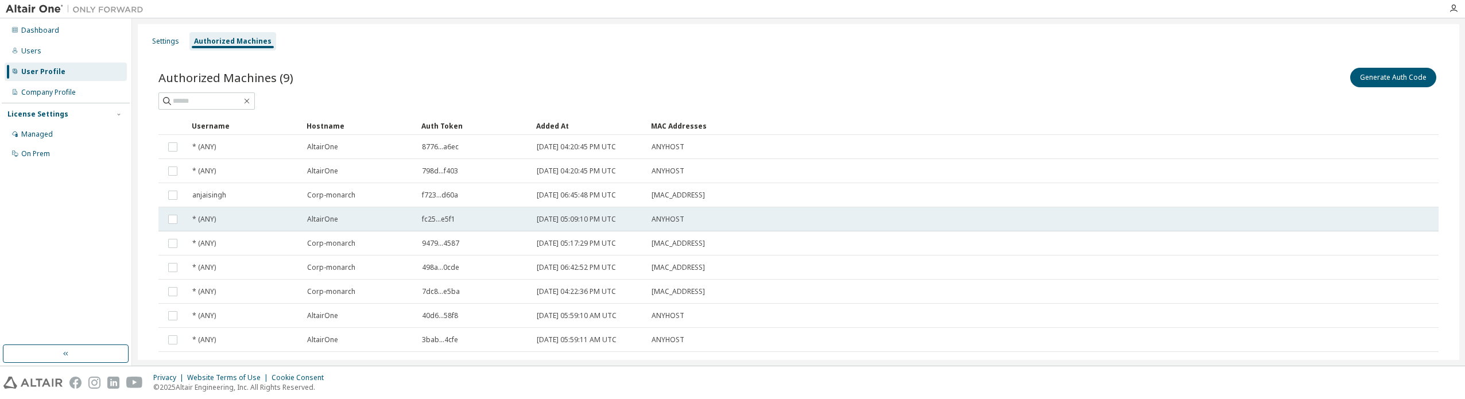
scroll to position [52, 0]
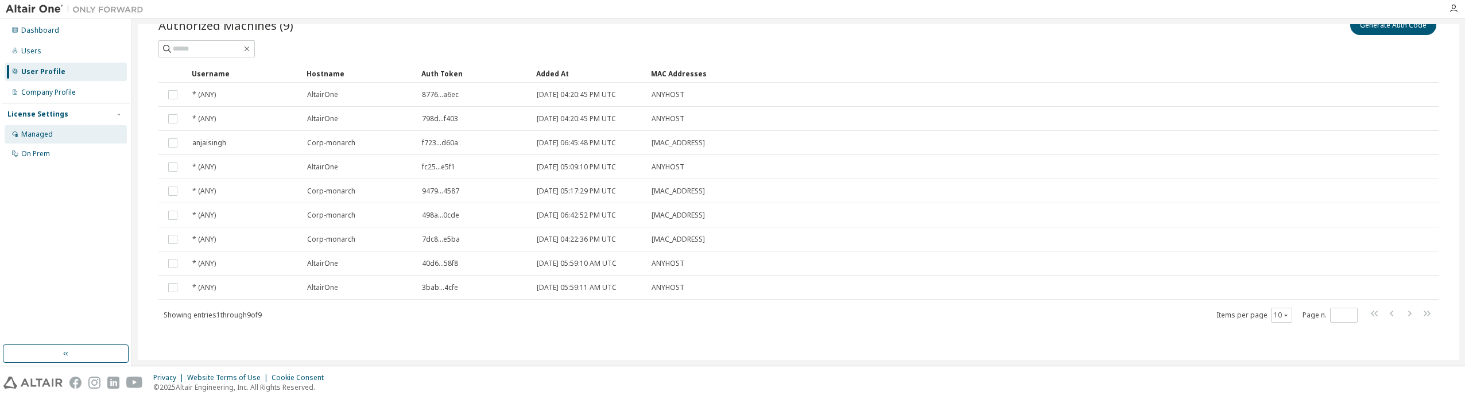
click at [59, 133] on div "Managed" at bounding box center [66, 134] width 122 height 18
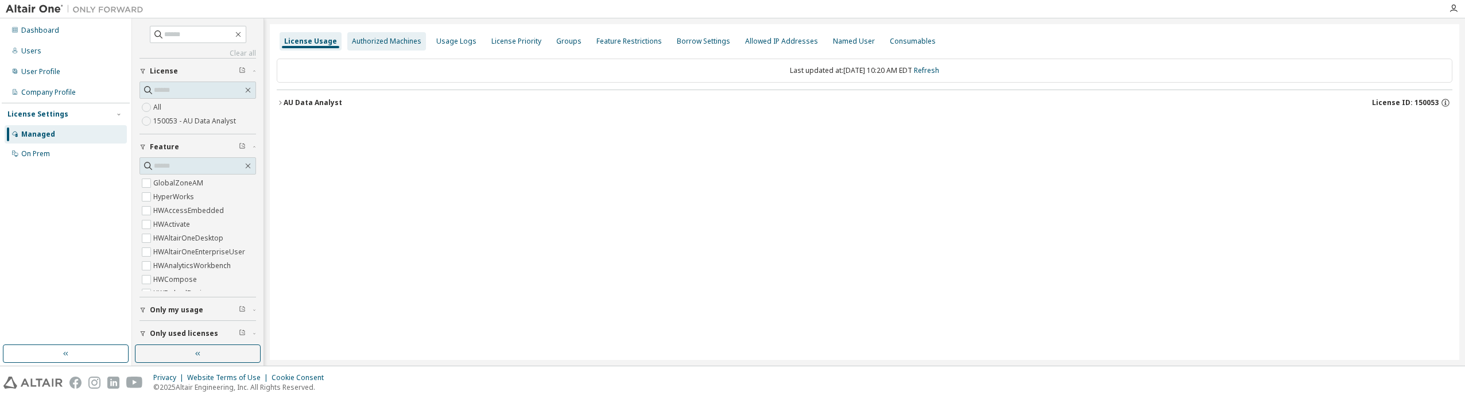
click at [388, 33] on div "Authorized Machines" at bounding box center [386, 41] width 79 height 18
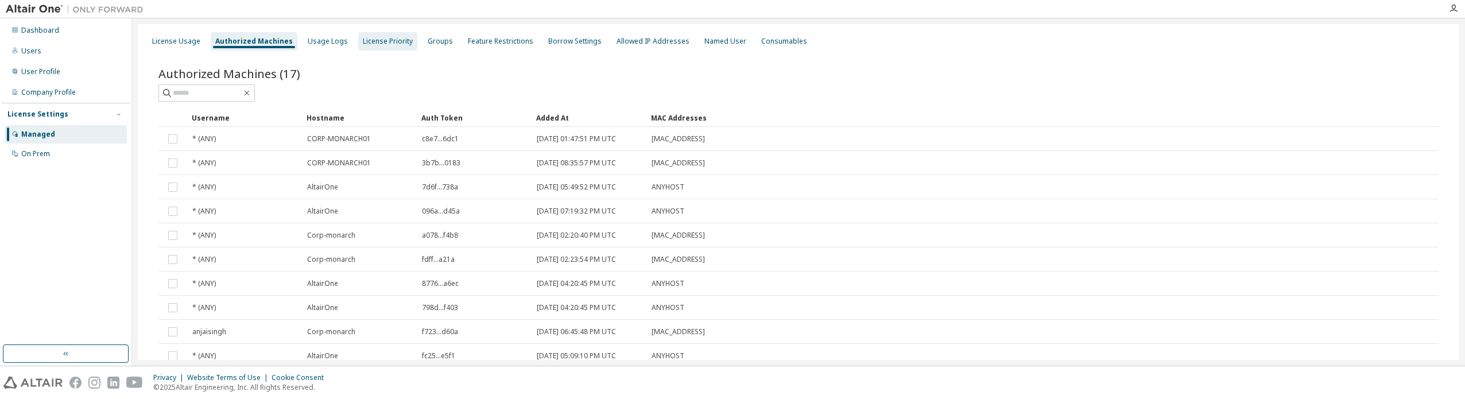
click at [387, 42] on div "License Priority" at bounding box center [388, 41] width 50 height 9
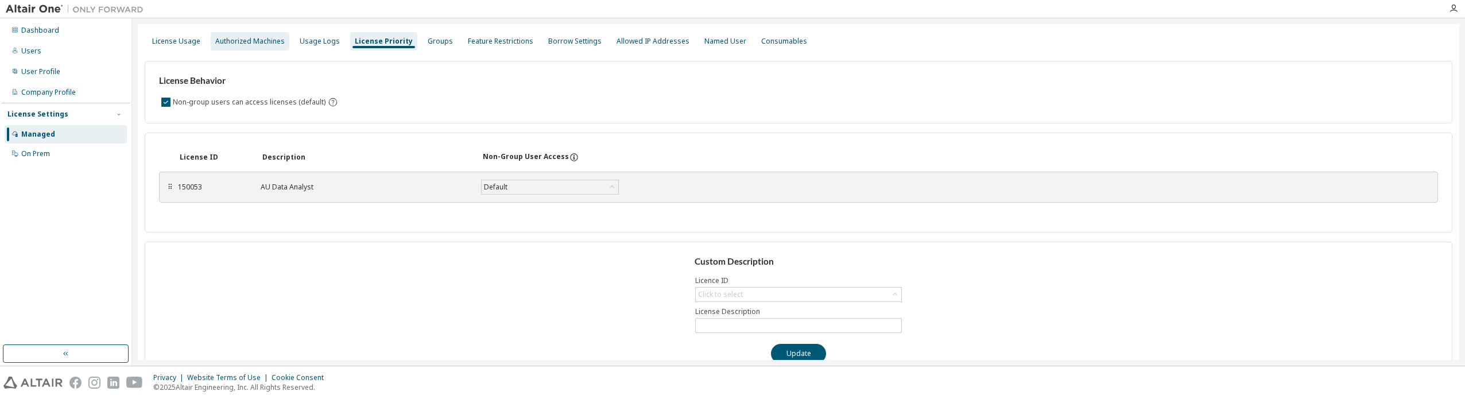
click at [226, 41] on div "Authorized Machines" at bounding box center [249, 41] width 69 height 9
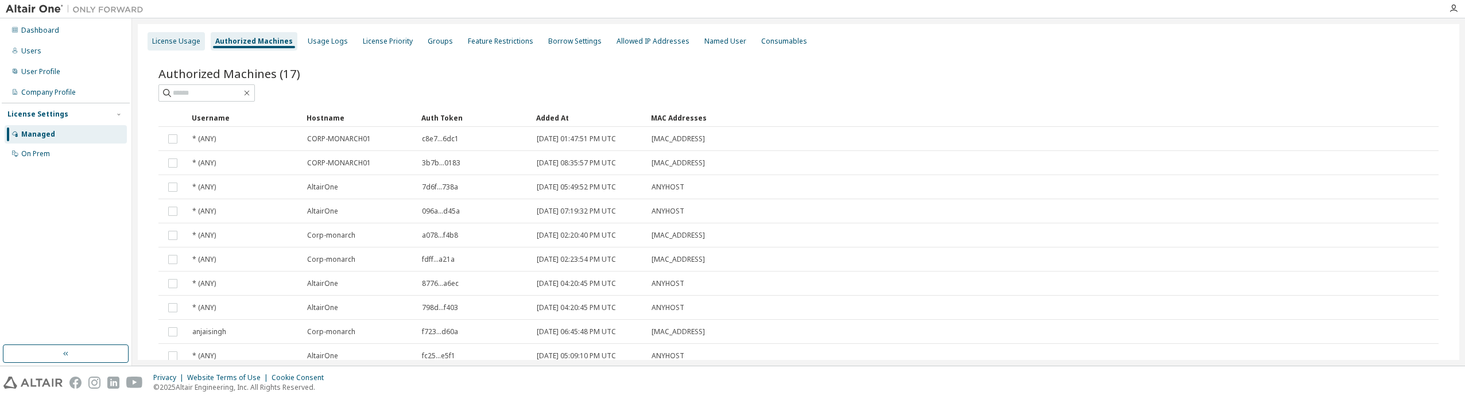
click at [183, 34] on div "License Usage" at bounding box center [176, 41] width 57 height 18
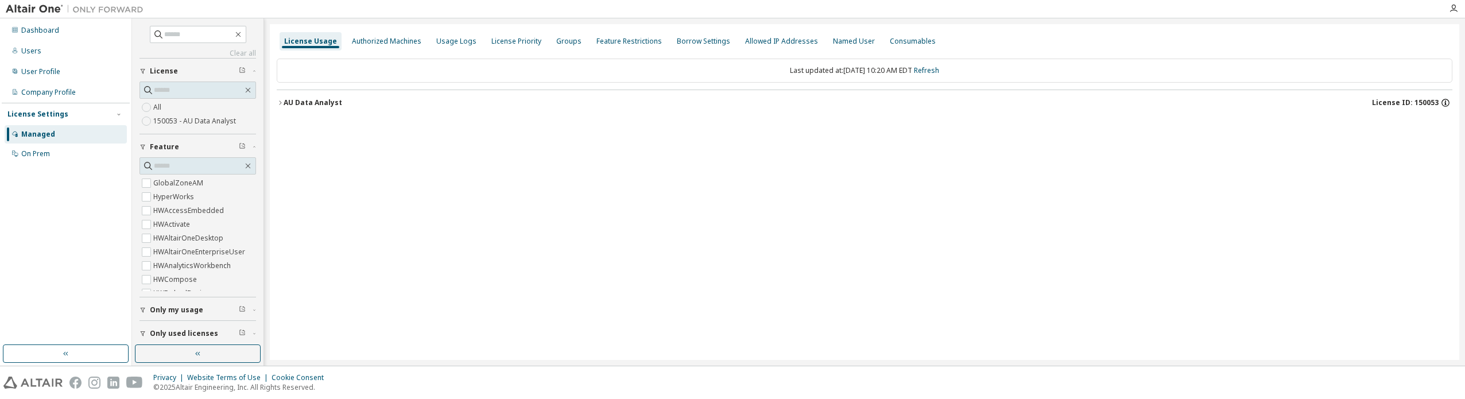
click at [1444, 103] on icon "button" at bounding box center [1445, 103] width 10 height 10
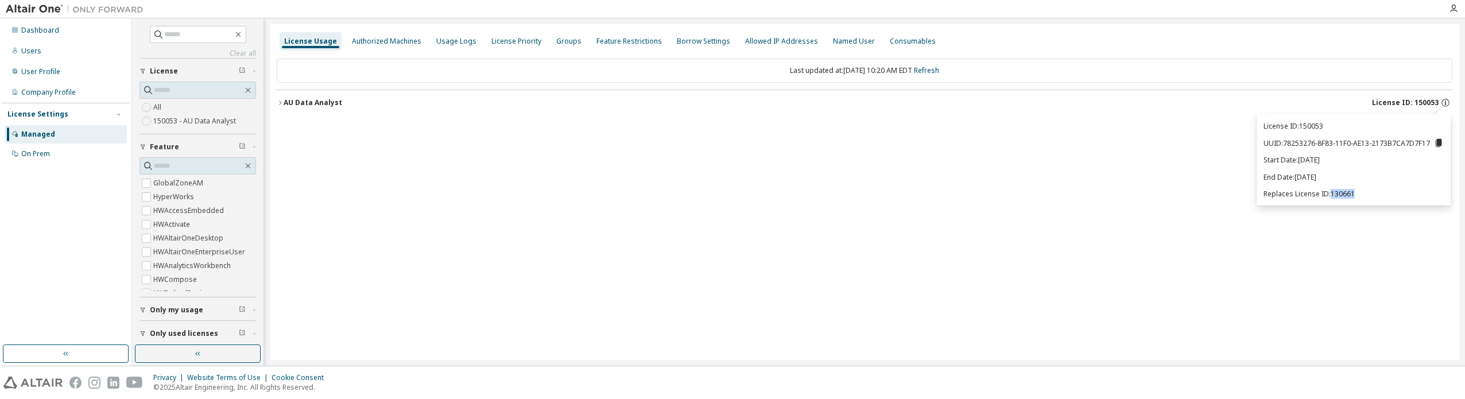
drag, startPoint x: 1331, startPoint y: 193, endPoint x: 1361, endPoint y: 195, distance: 29.9
click at [1361, 195] on p "Replaces License ID: 130661" at bounding box center [1353, 194] width 180 height 10
click at [399, 46] on div "Authorized Machines" at bounding box center [386, 41] width 79 height 18
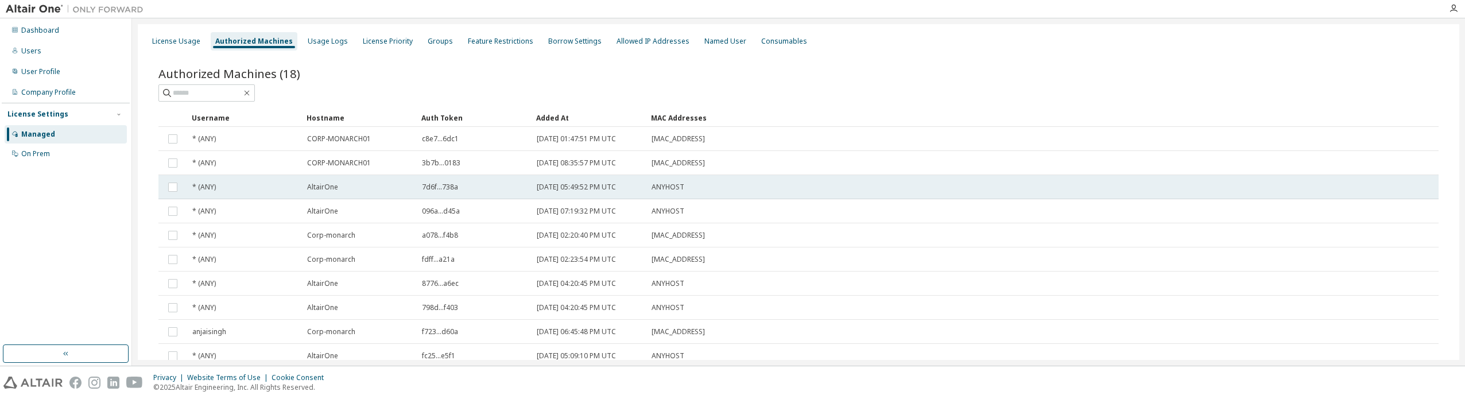
scroll to position [68, 0]
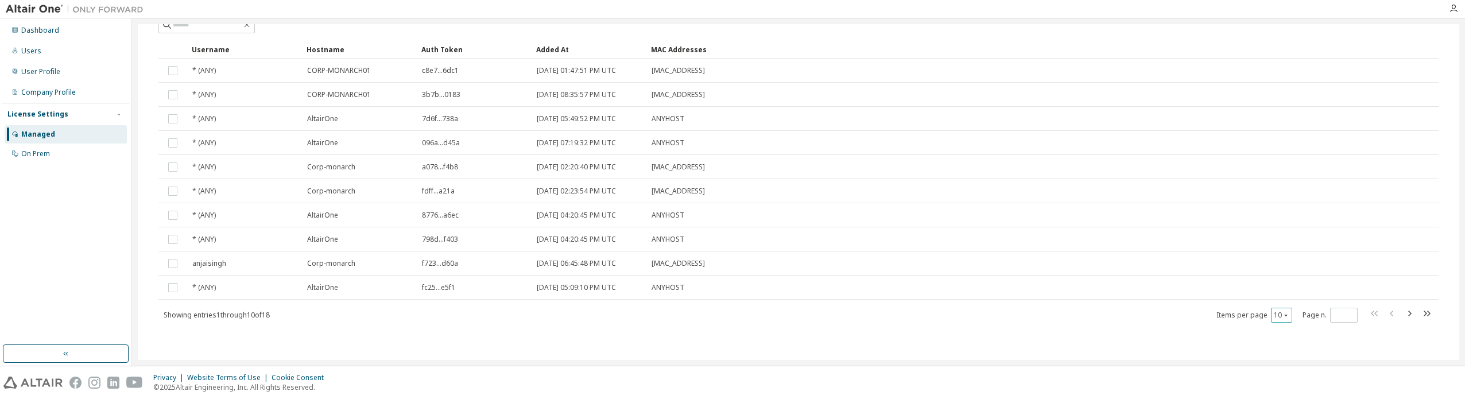
click at [1274, 315] on button "10" at bounding box center [1281, 315] width 15 height 9
click at [1271, 341] on div "20" at bounding box center [1311, 344] width 92 height 14
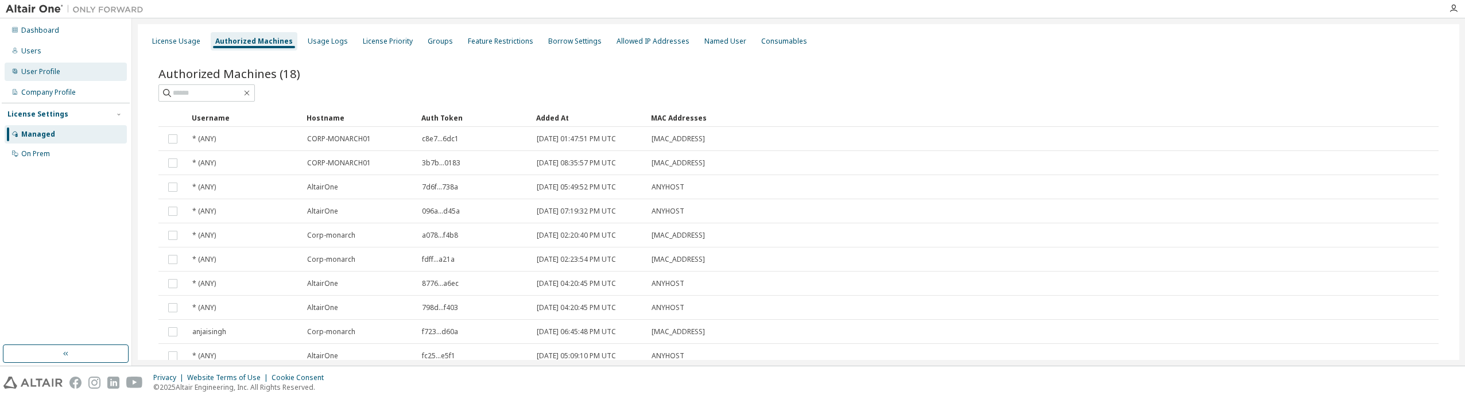
click at [44, 74] on div "User Profile" at bounding box center [40, 71] width 39 height 9
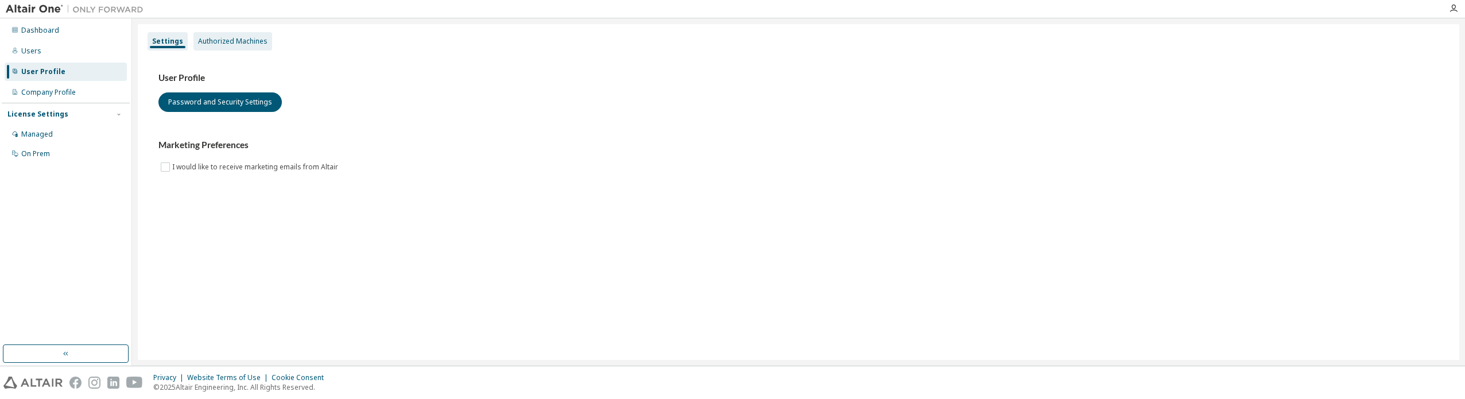
click at [247, 43] on div "Authorized Machines" at bounding box center [232, 41] width 69 height 9
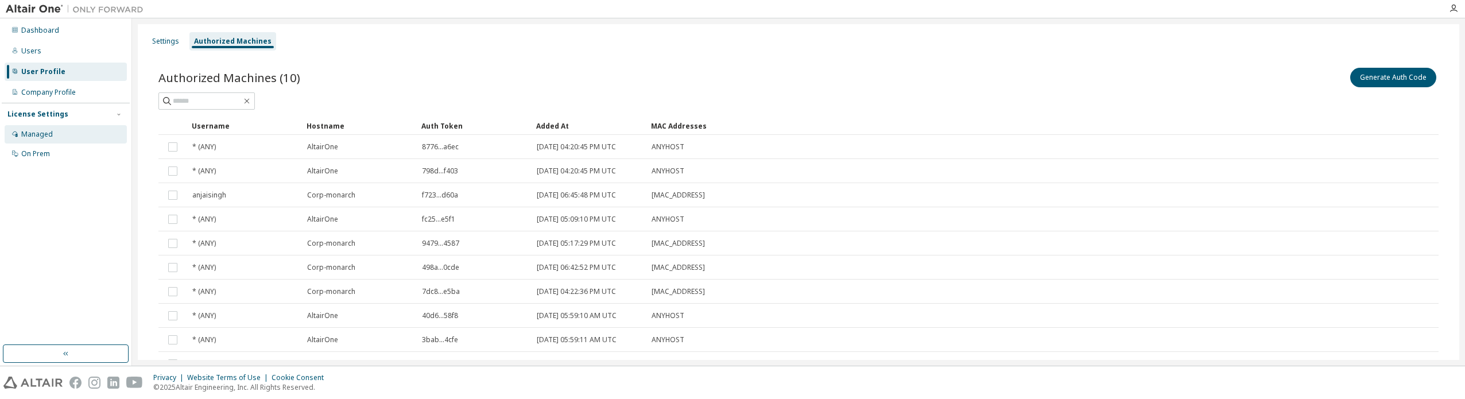
click at [47, 136] on div "Managed" at bounding box center [37, 134] width 32 height 9
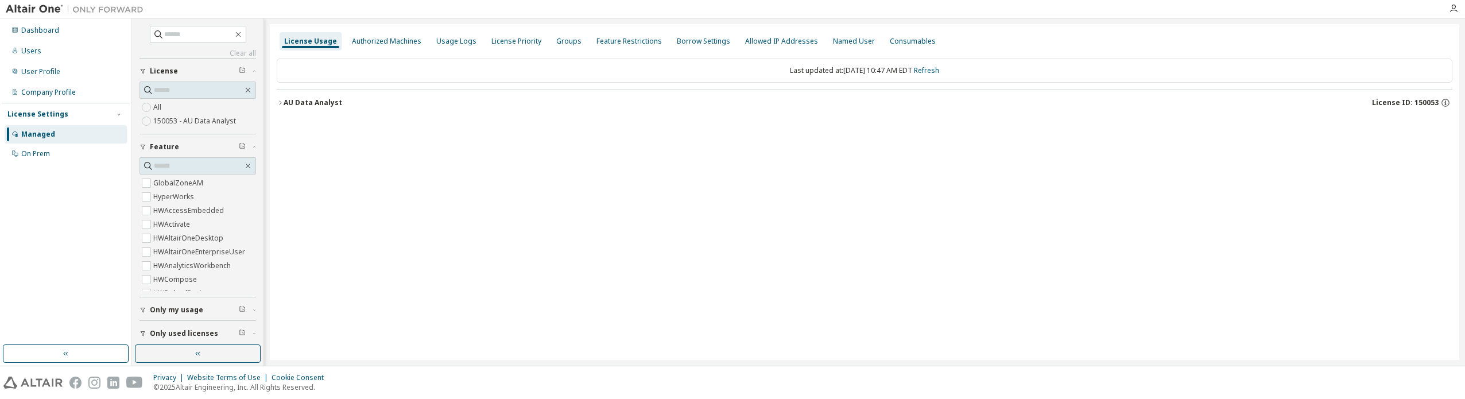
click at [278, 99] on button "AU Data Analyst License ID: 150053" at bounding box center [864, 102] width 1175 height 25
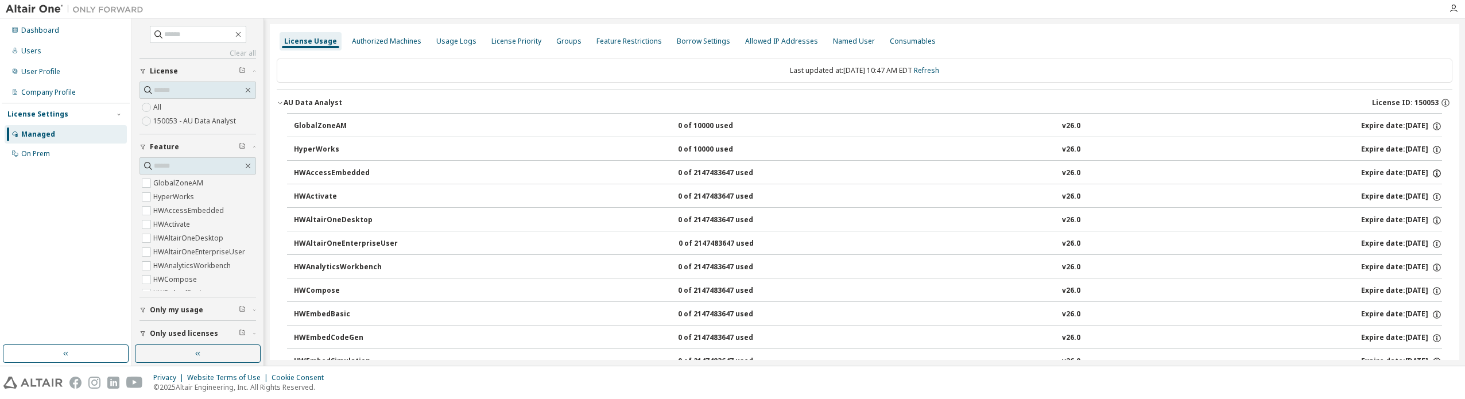
click at [1431, 174] on icon "button" at bounding box center [1436, 173] width 10 height 10
click at [1433, 123] on icon "button" at bounding box center [1437, 126] width 8 height 8
click at [1445, 101] on icon "button" at bounding box center [1445, 100] width 1 height 1
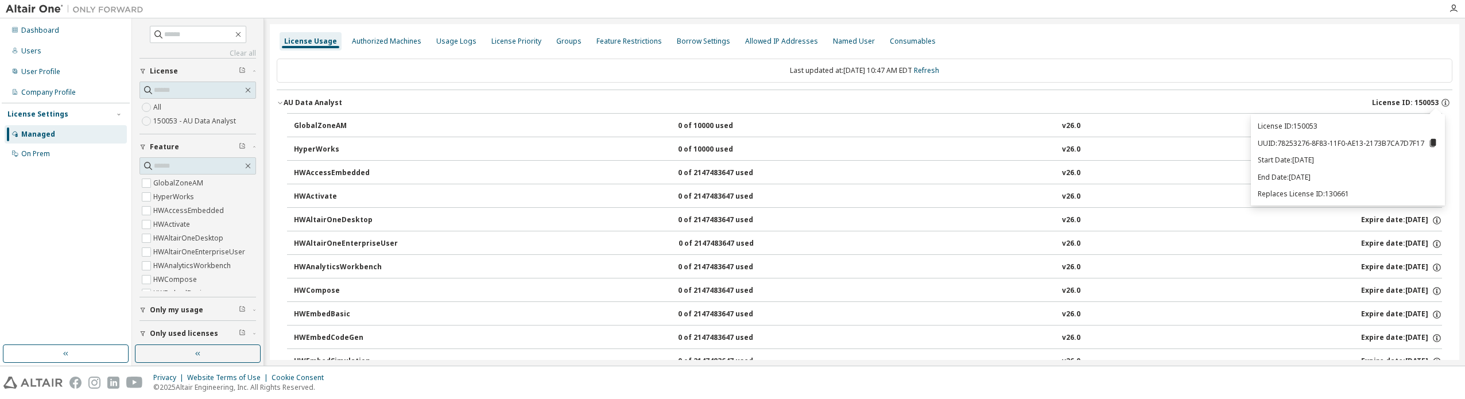
click at [1179, 40] on div "License Usage Authorized Machines Usage Logs License Priority Groups Feature Re…" at bounding box center [864, 41] width 1175 height 21
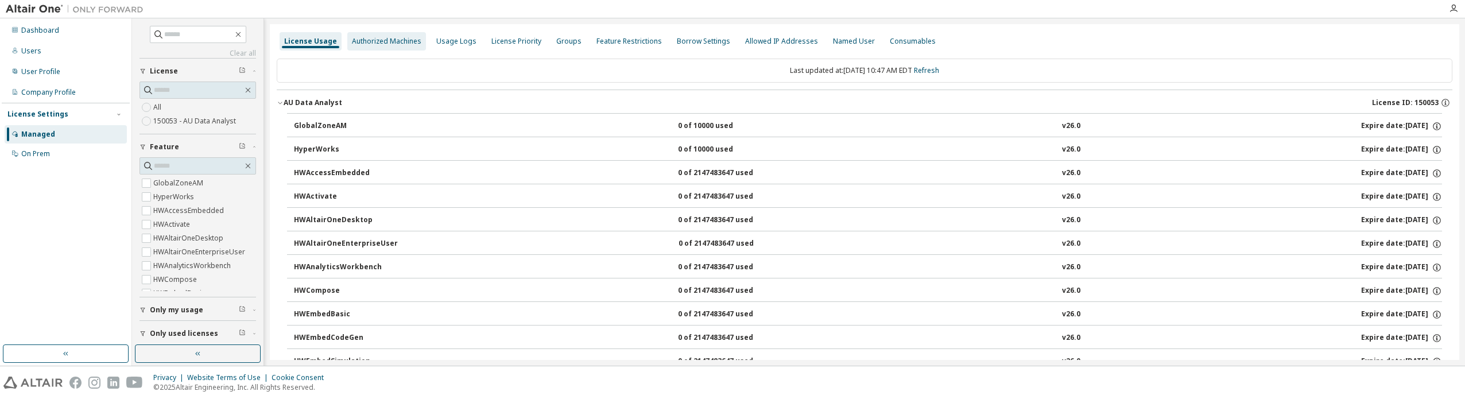
click at [396, 42] on div "Authorized Machines" at bounding box center [386, 41] width 69 height 9
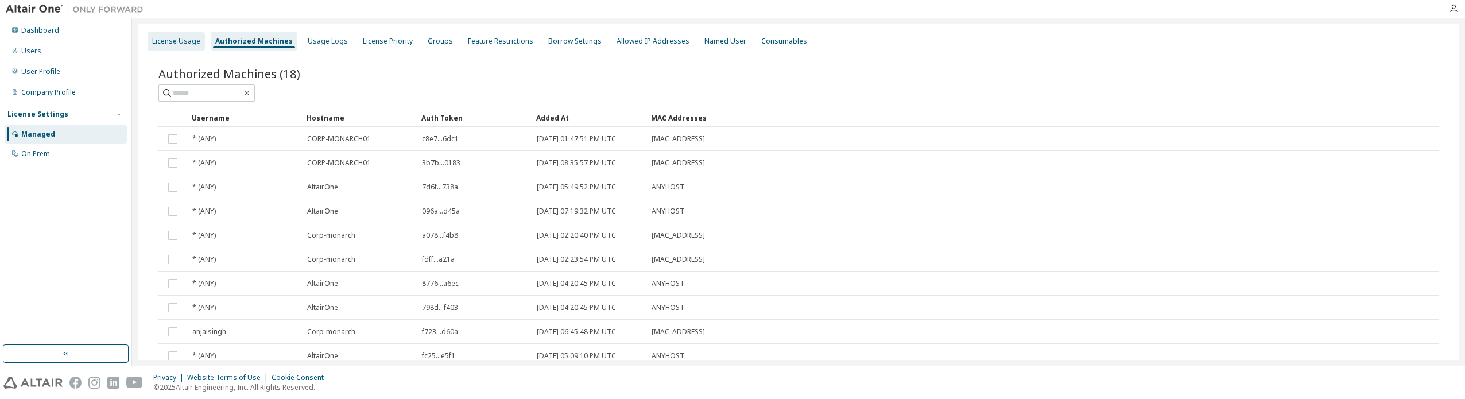
click at [178, 40] on div "License Usage" at bounding box center [176, 41] width 48 height 9
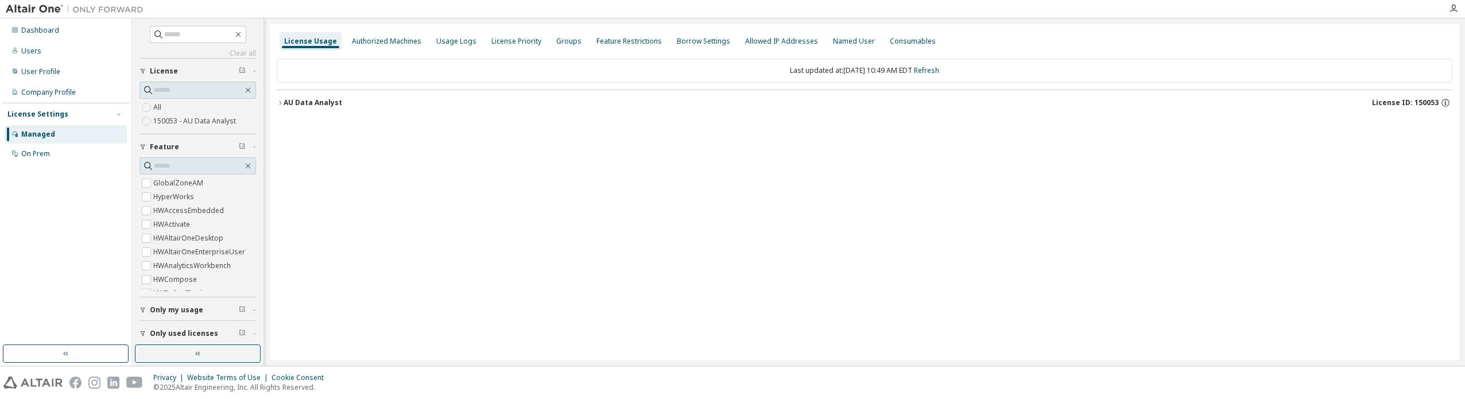
click at [283, 105] on icon "button" at bounding box center [280, 102] width 7 height 7
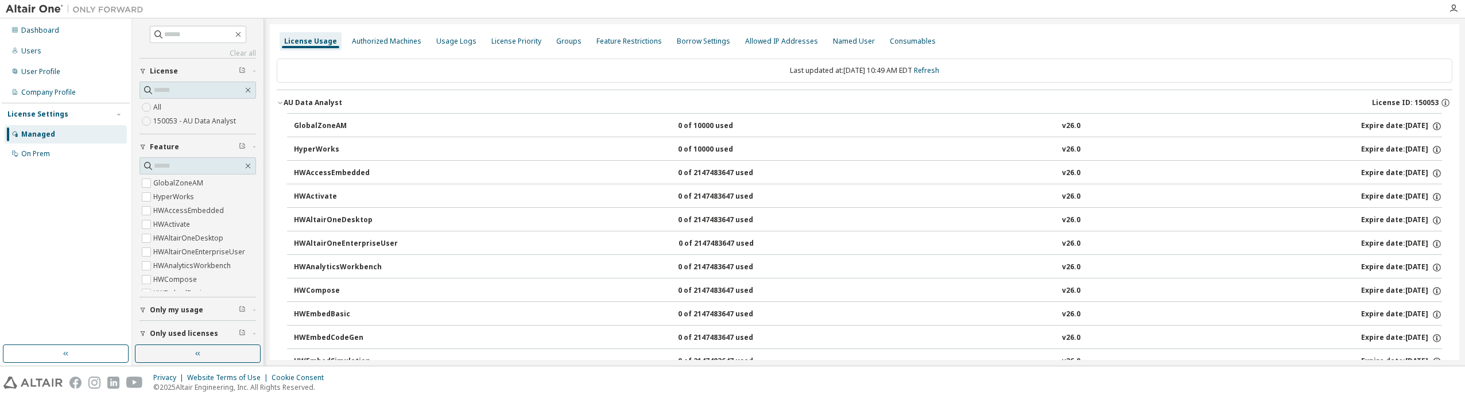
click at [280, 103] on icon "button" at bounding box center [280, 102] width 7 height 7
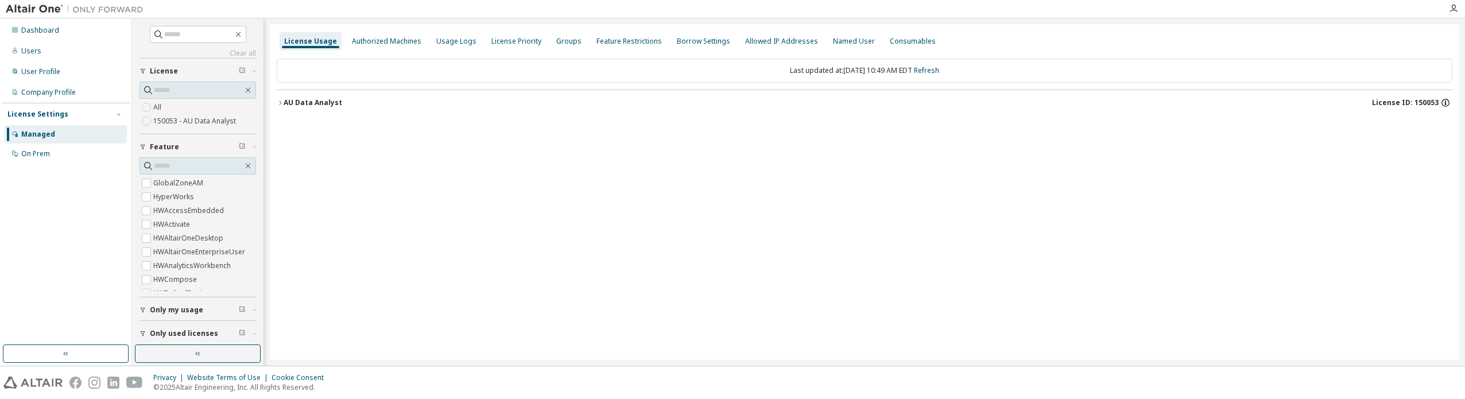
click at [1443, 102] on icon "button" at bounding box center [1445, 103] width 10 height 10
